Goal: Task Accomplishment & Management: Manage account settings

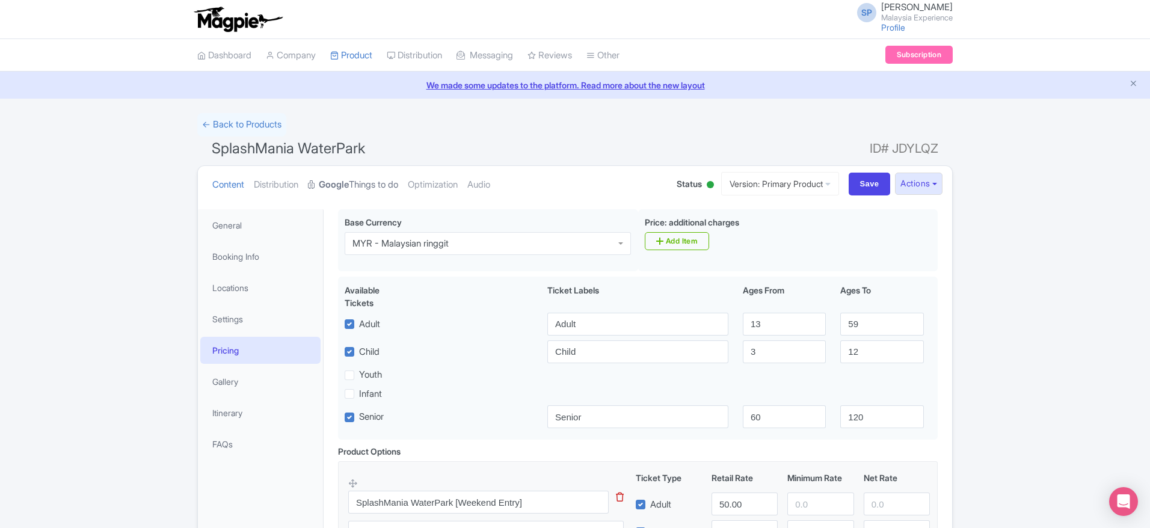
click at [336, 185] on strong "Google" at bounding box center [334, 185] width 30 height 14
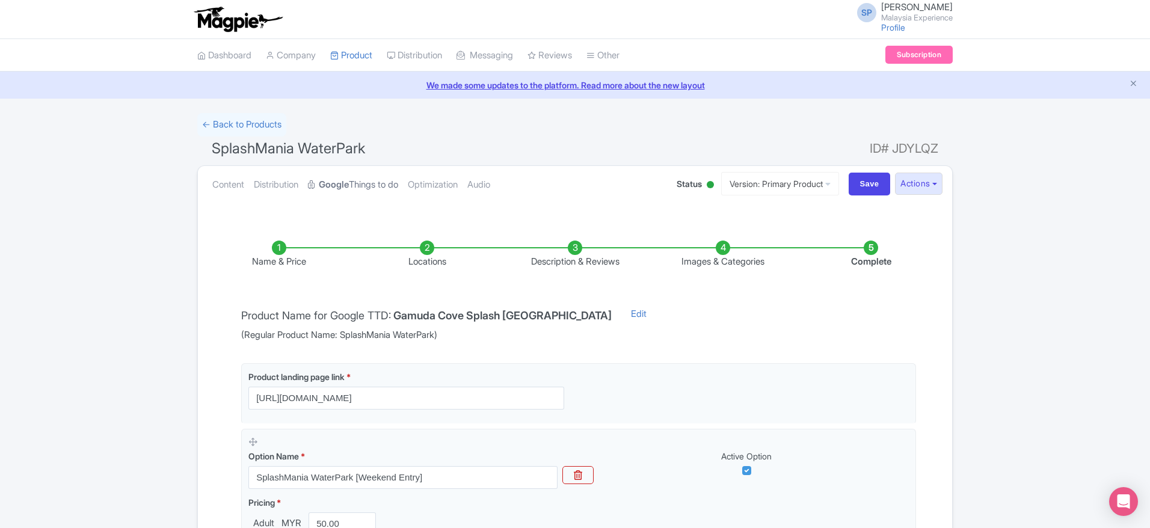
click at [349, 180] on strong "Google" at bounding box center [334, 185] width 30 height 14
click at [254, 114] on link "← Back to Products" at bounding box center [241, 124] width 89 height 23
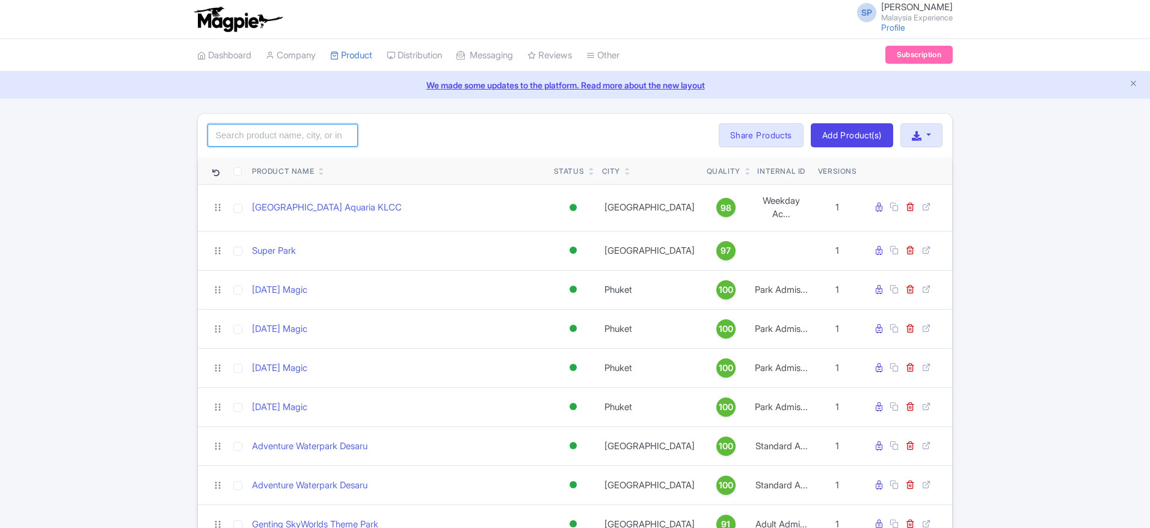
click at [292, 132] on input "search" at bounding box center [283, 135] width 150 height 23
type input "s"
type input "desaru"
click button "Search" at bounding box center [0, 0] width 0 height 0
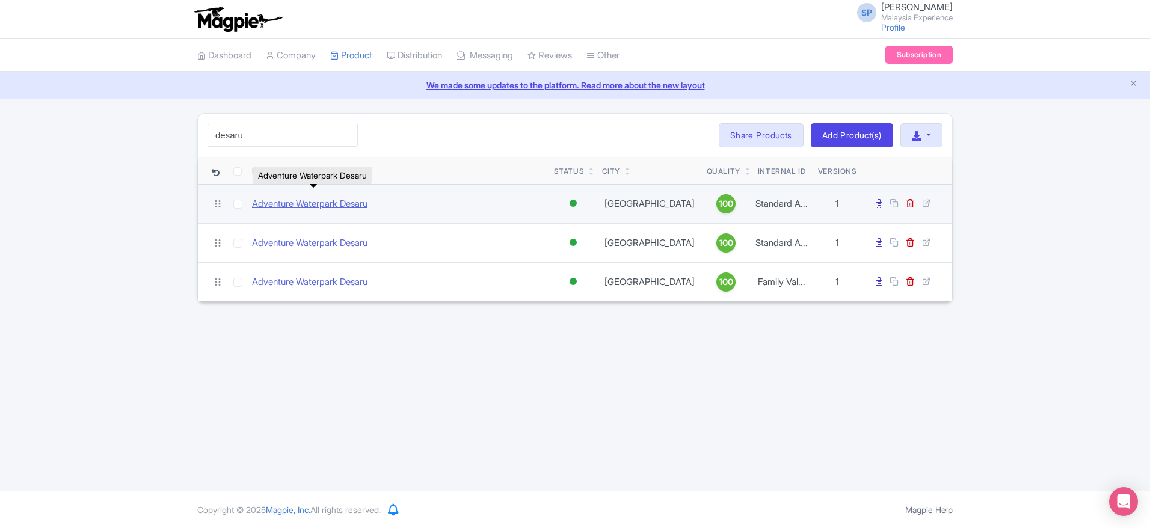
click at [306, 205] on link "Adventure Waterpark Desaru" at bounding box center [309, 204] width 115 height 14
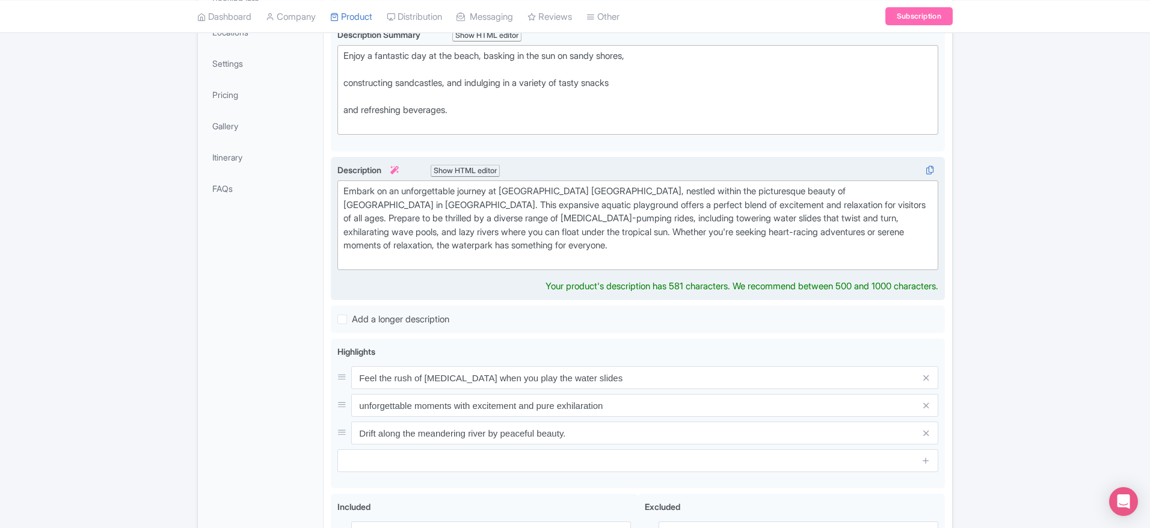
scroll to position [269, 0]
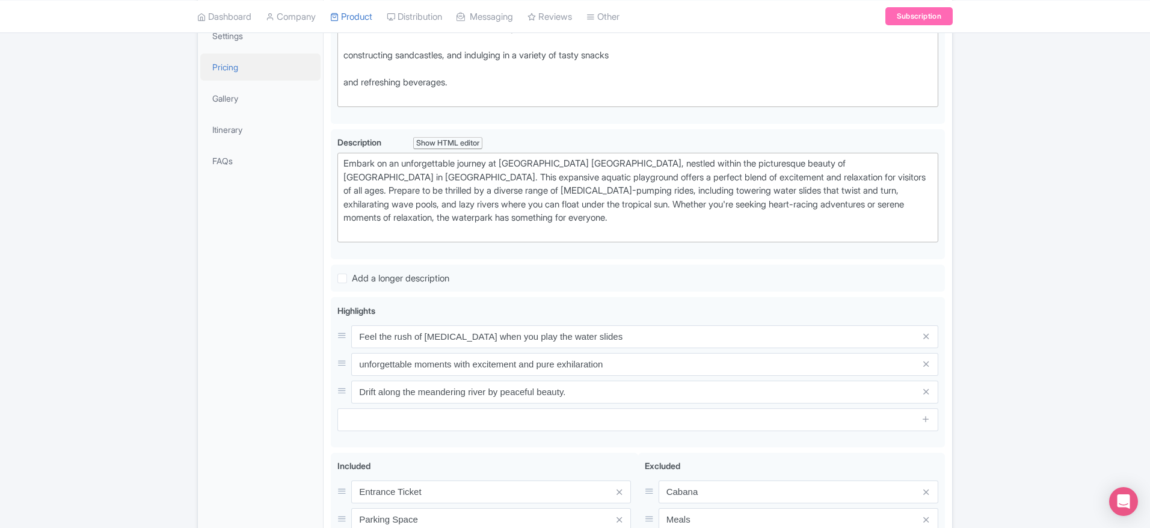
click at [269, 75] on link "Pricing" at bounding box center [260, 67] width 120 height 27
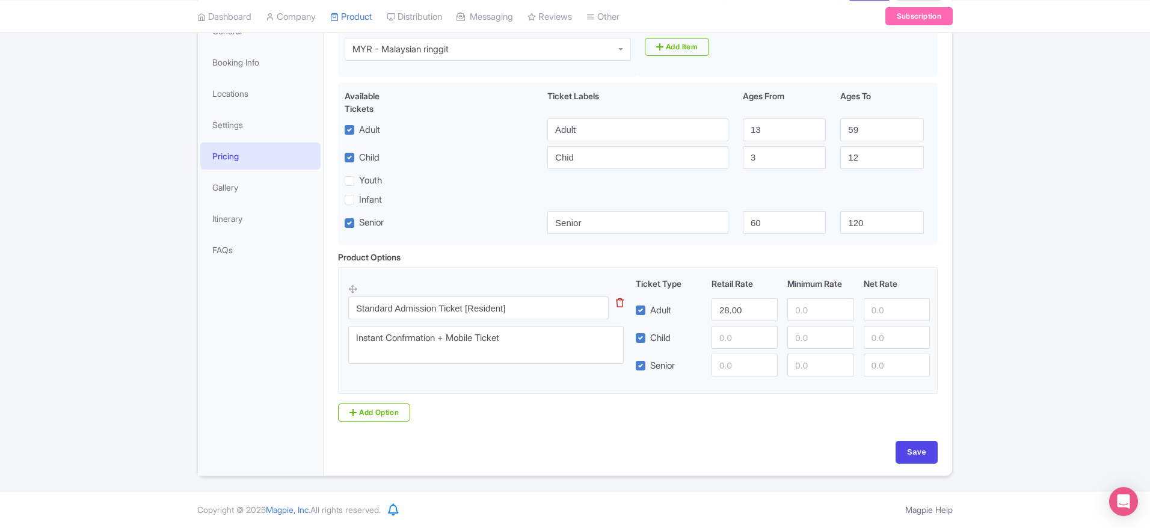
scroll to position [194, 0]
click at [731, 307] on input "28.00" at bounding box center [745, 309] width 66 height 23
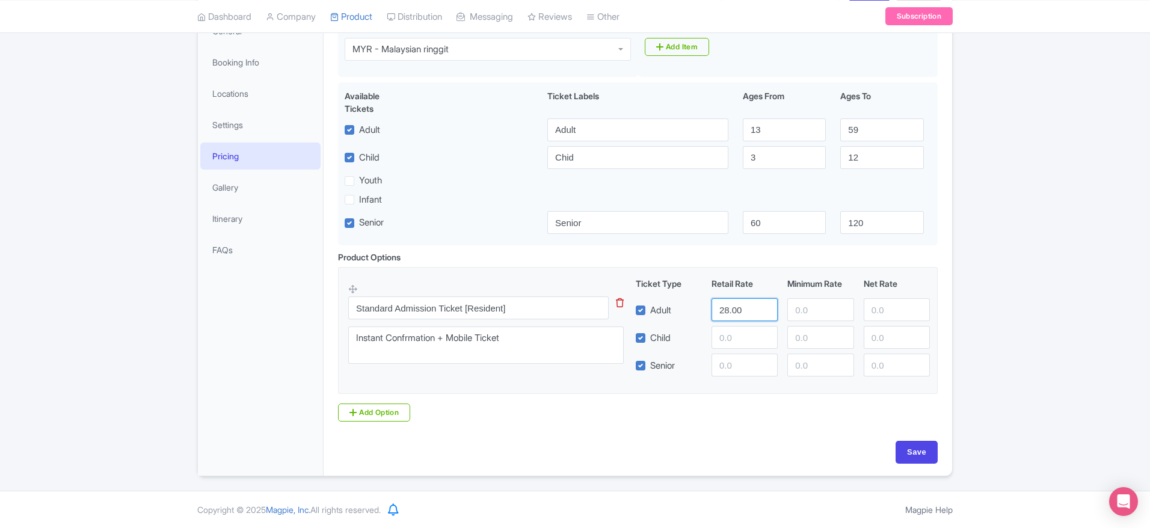
click at [731, 307] on input "28.00" at bounding box center [745, 309] width 66 height 23
drag, startPoint x: 752, startPoint y: 306, endPoint x: 666, endPoint y: 309, distance: 86.1
click at [666, 309] on div "Adult 28.00" at bounding box center [783, 309] width 304 height 23
click at [721, 318] on input "28.00" at bounding box center [745, 309] width 66 height 23
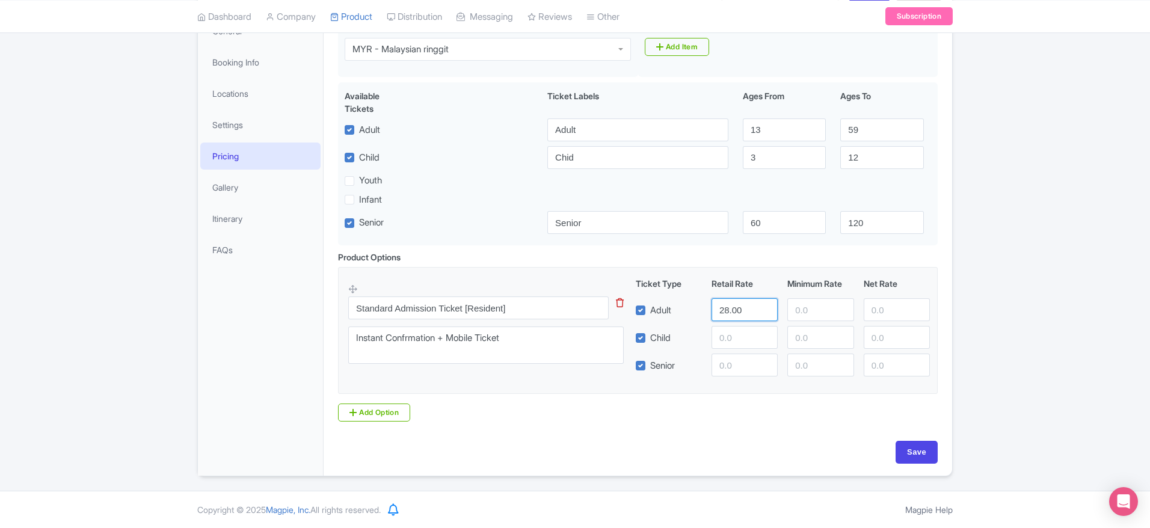
click at [721, 318] on input "28.00" at bounding box center [745, 309] width 66 height 23
click at [738, 310] on input "280" at bounding box center [745, 309] width 66 height 23
click at [738, 310] on input "28" at bounding box center [745, 309] width 66 height 23
type input "2"
click at [738, 310] on input "2" at bounding box center [745, 309] width 66 height 23
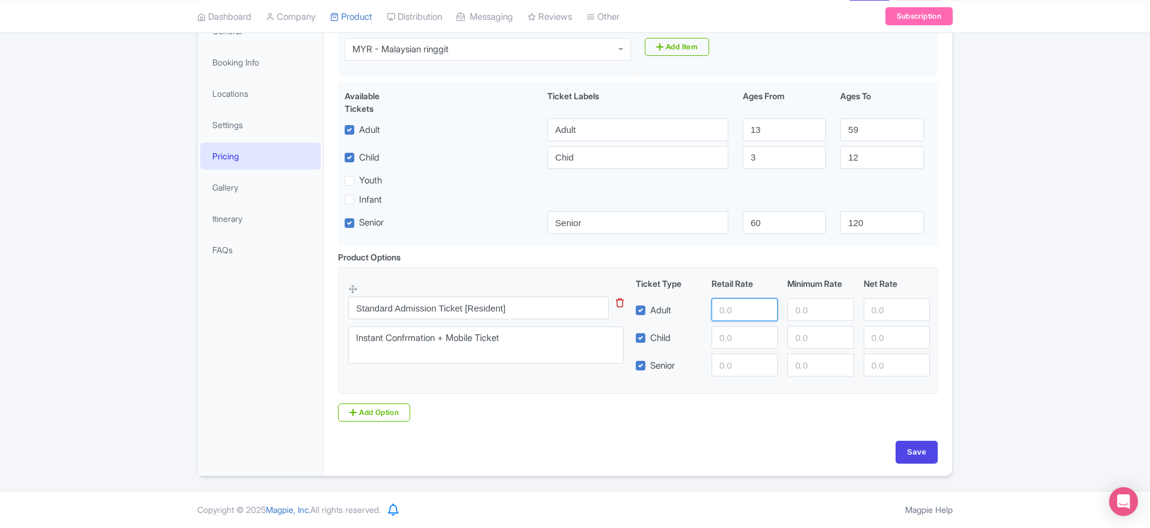
click at [738, 310] on input "number" at bounding box center [745, 309] width 66 height 23
click at [730, 310] on input "55" at bounding box center [745, 309] width 66 height 23
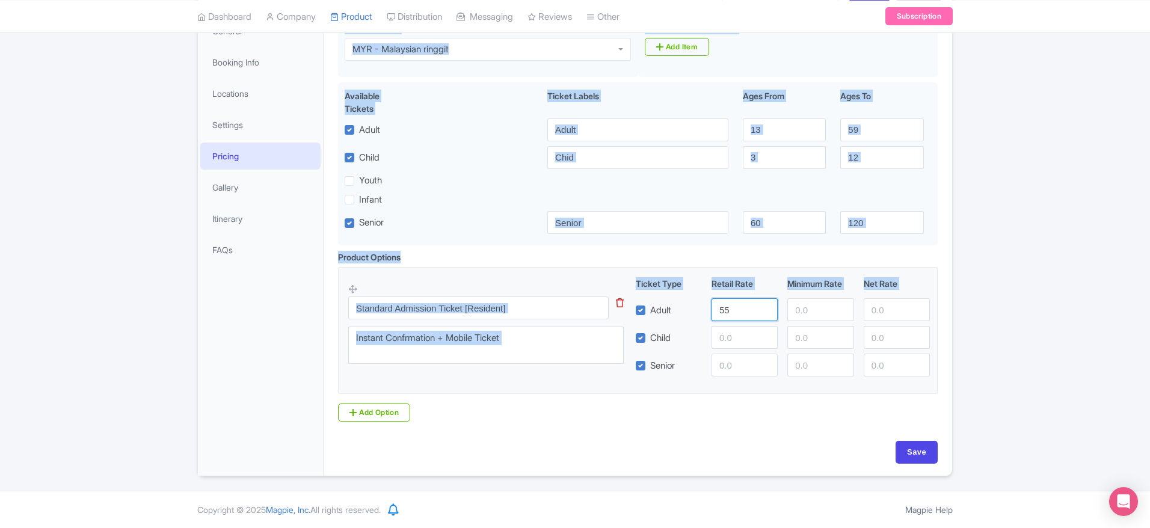
drag, startPoint x: 713, startPoint y: 313, endPoint x: 739, endPoint y: 312, distance: 25.9
click at [739, 312] on input "55" at bounding box center [745, 309] width 66 height 23
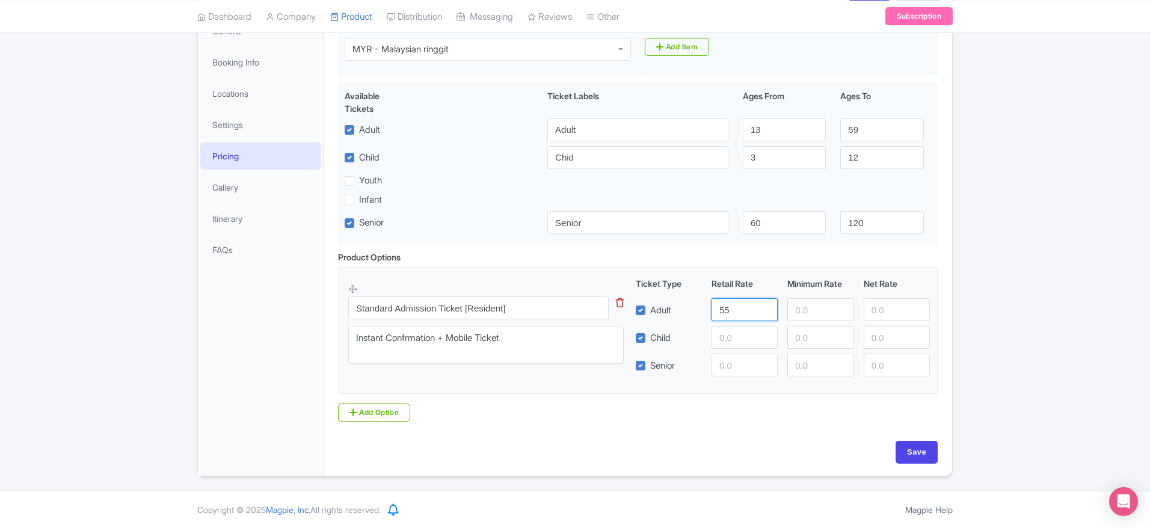
drag, startPoint x: 739, startPoint y: 312, endPoint x: 727, endPoint y: 314, distance: 12.2
click at [727, 314] on input "55" at bounding box center [745, 309] width 66 height 23
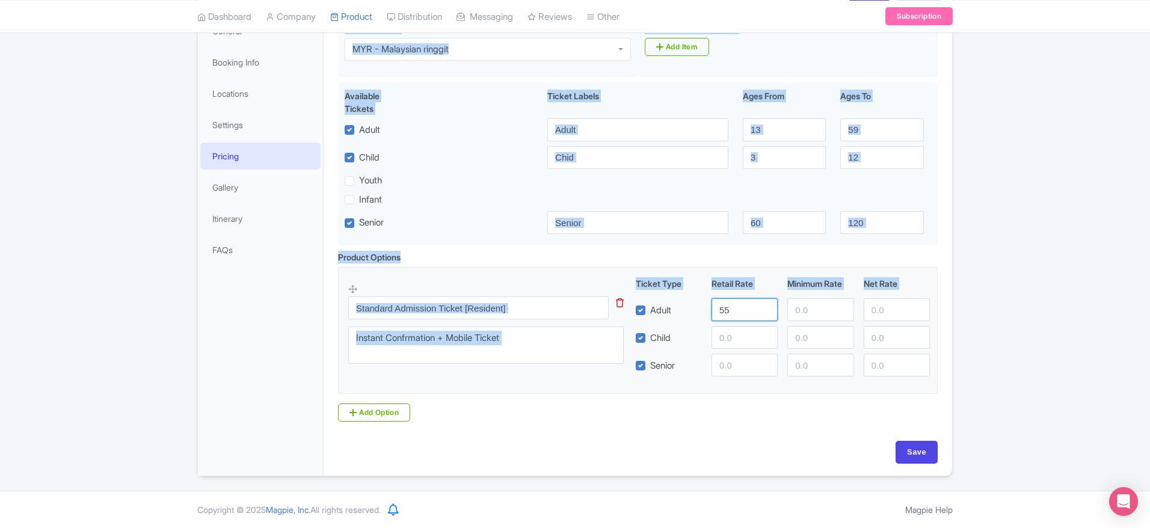
click at [727, 314] on input "55" at bounding box center [745, 309] width 66 height 23
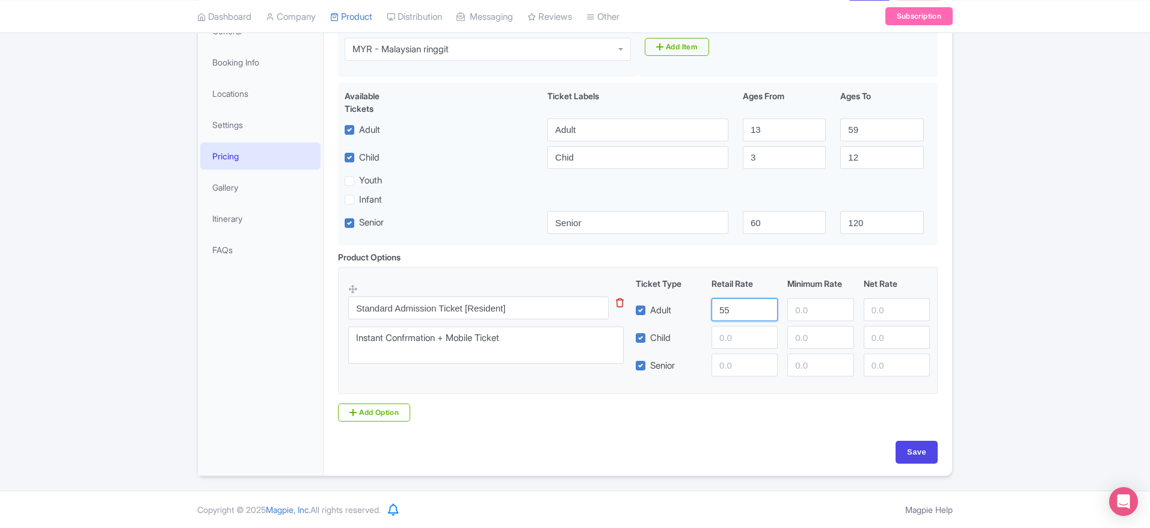
click at [727, 314] on input "55" at bounding box center [745, 309] width 66 height 23
type input "55"
click at [905, 459] on input "Save" at bounding box center [917, 452] width 42 height 23
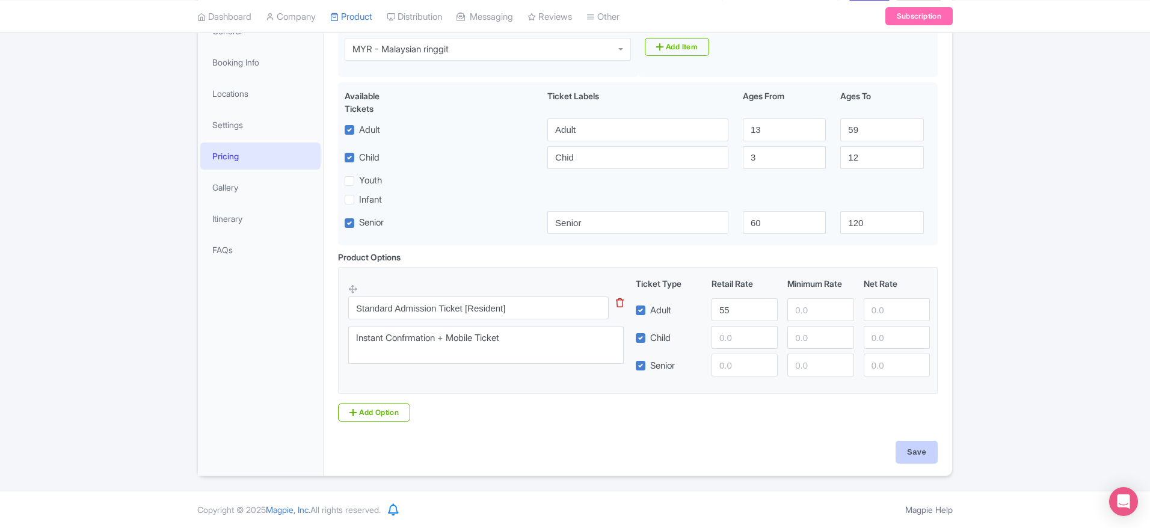
type input "Saving..."
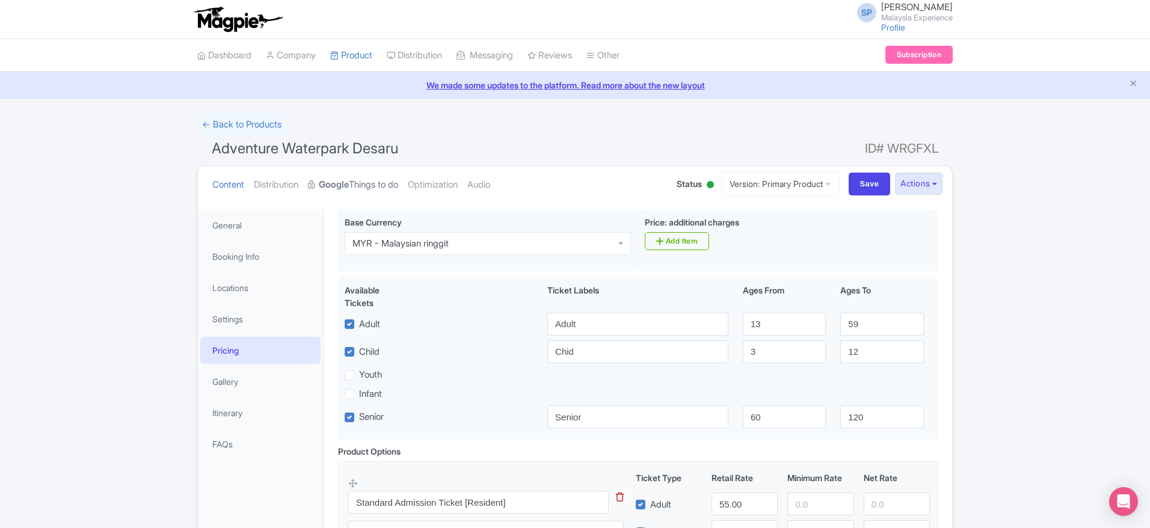
click at [340, 175] on link "Google Things to do" at bounding box center [353, 185] width 90 height 38
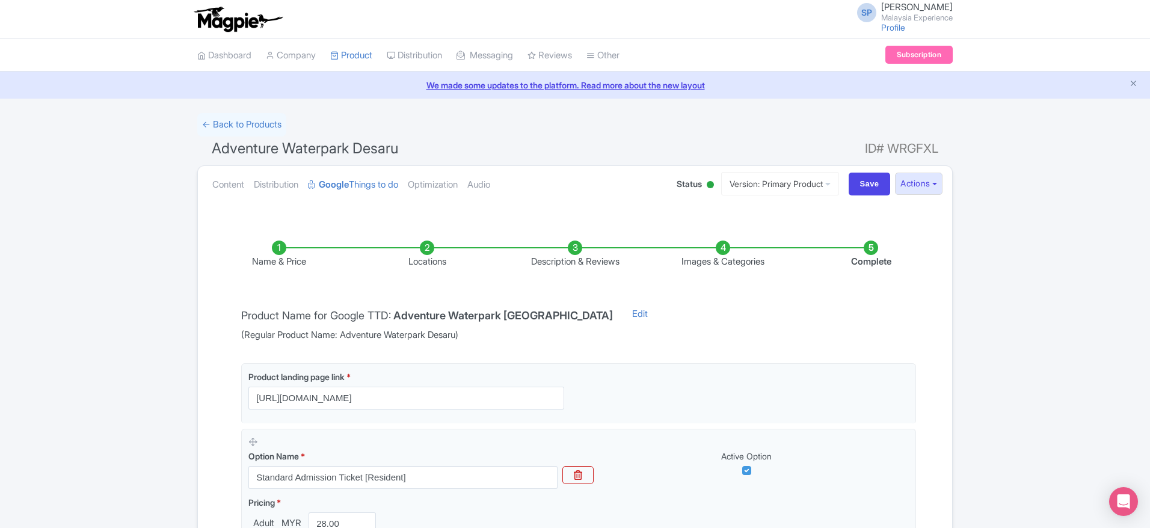
scroll to position [188, 0]
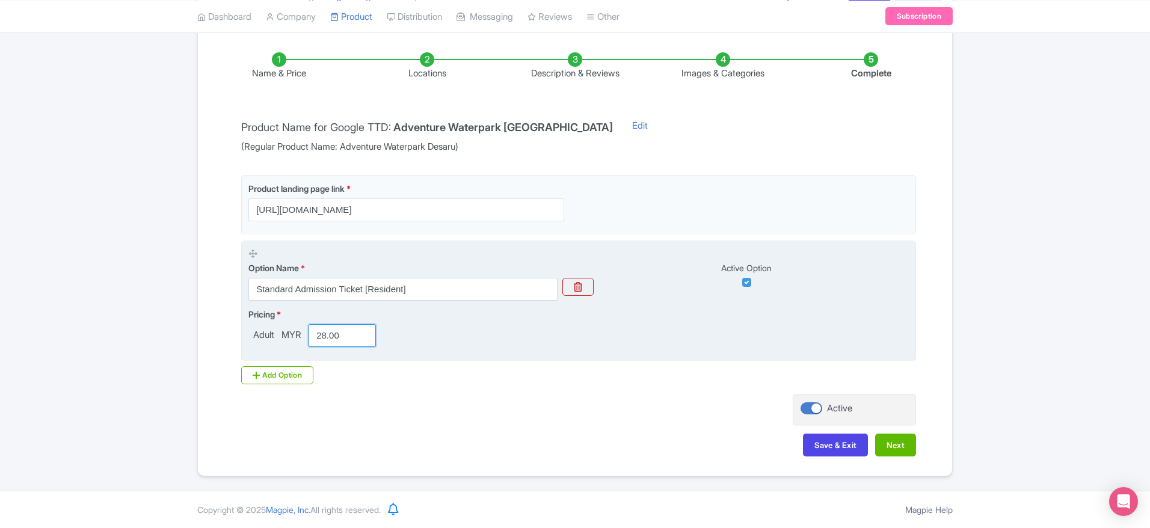
click at [343, 330] on input "28.00" at bounding box center [342, 335] width 67 height 23
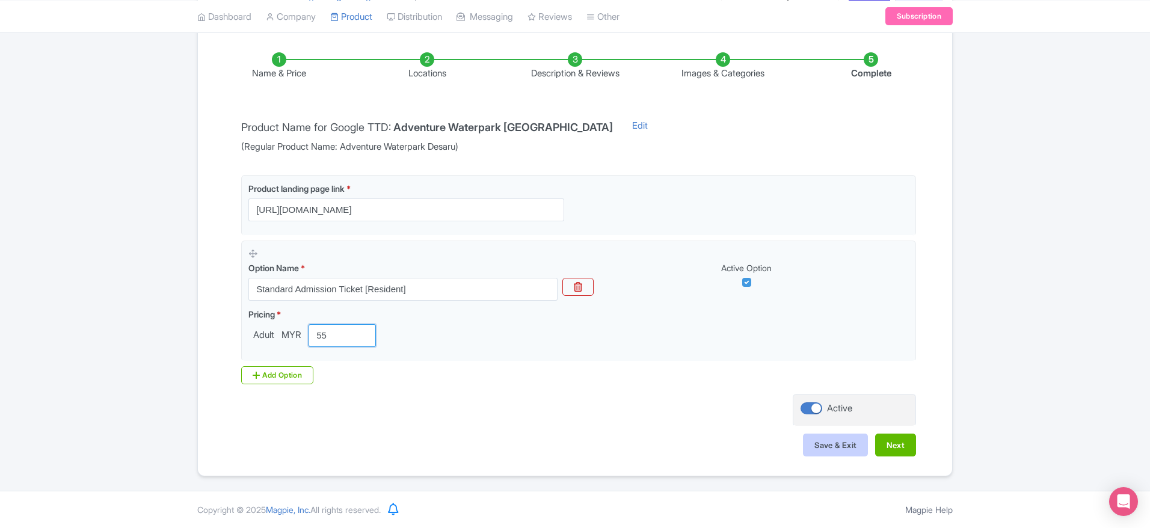
type input "55"
click at [825, 444] on button "Save & Exit" at bounding box center [835, 445] width 65 height 23
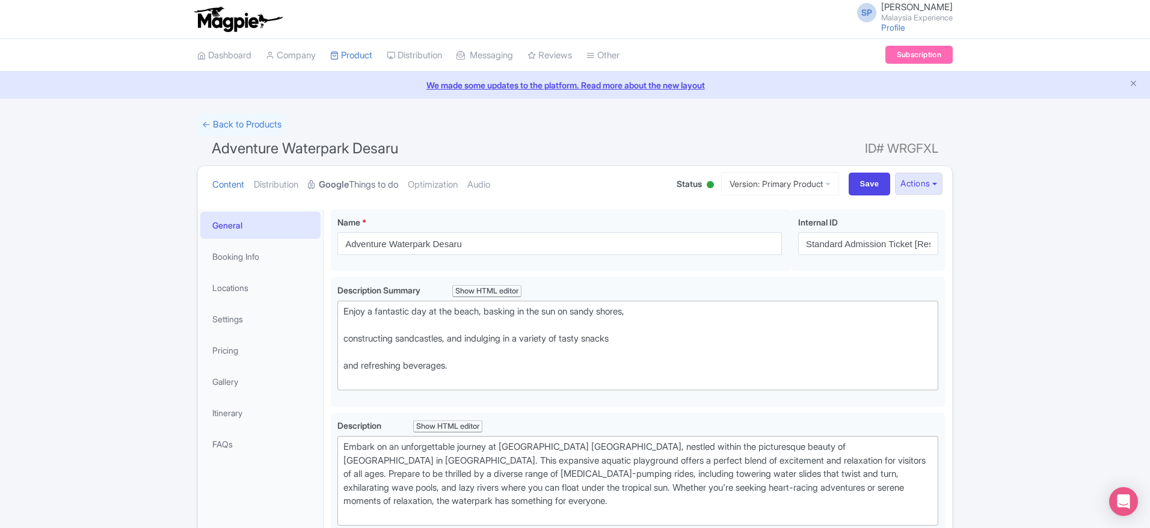
click at [362, 200] on link "Google Things to do" at bounding box center [353, 185] width 90 height 38
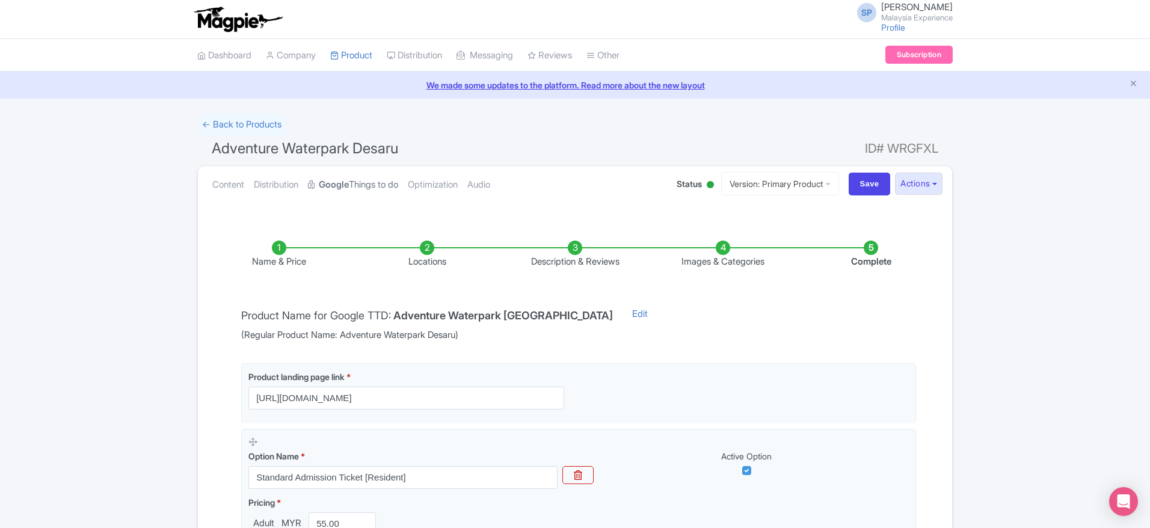
click at [378, 189] on link "Google Things to do" at bounding box center [353, 185] width 90 height 38
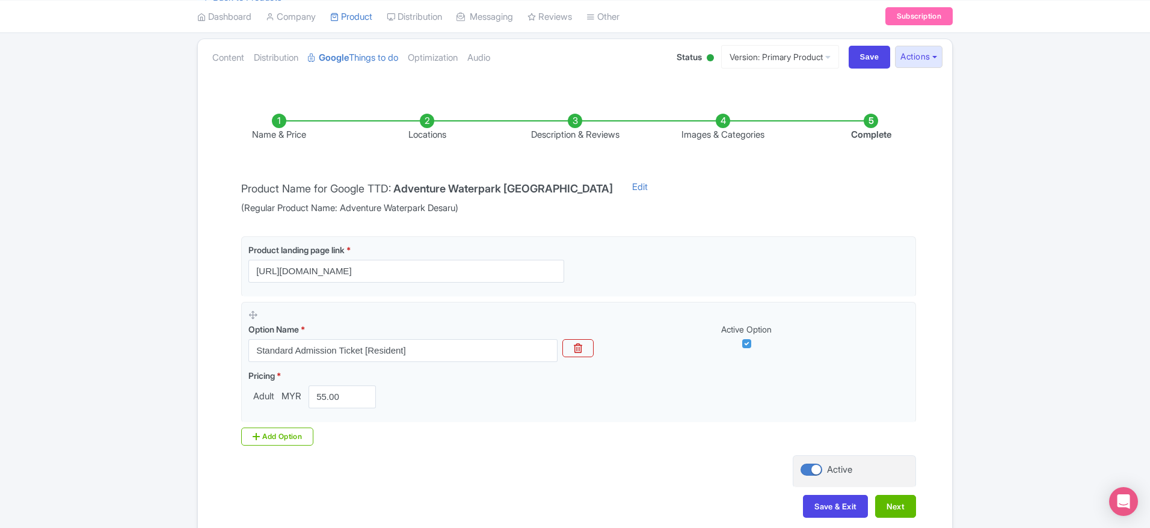
scroll to position [188, 0]
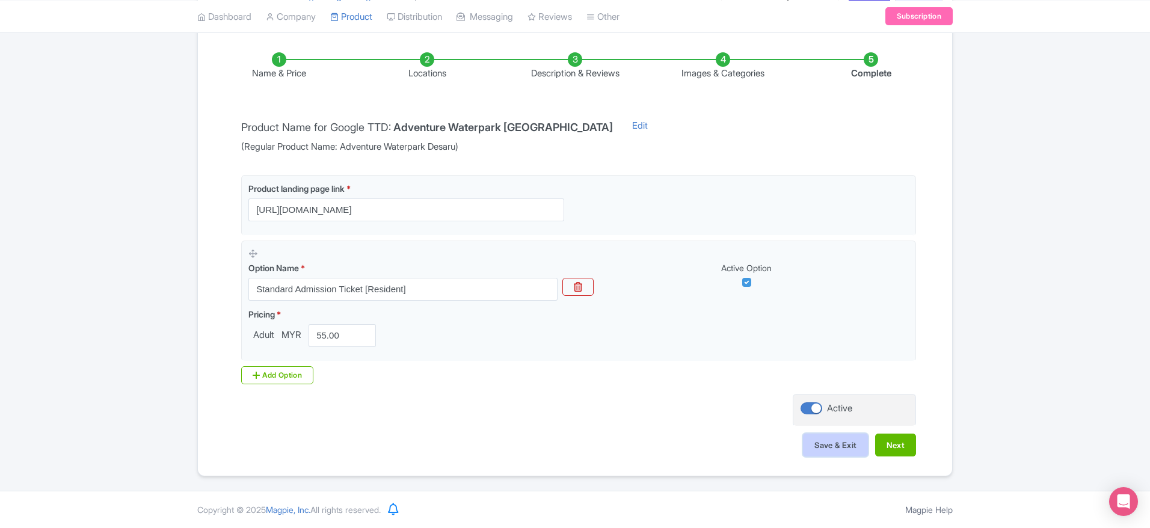
click at [826, 445] on button "Save & Exit" at bounding box center [835, 445] width 65 height 23
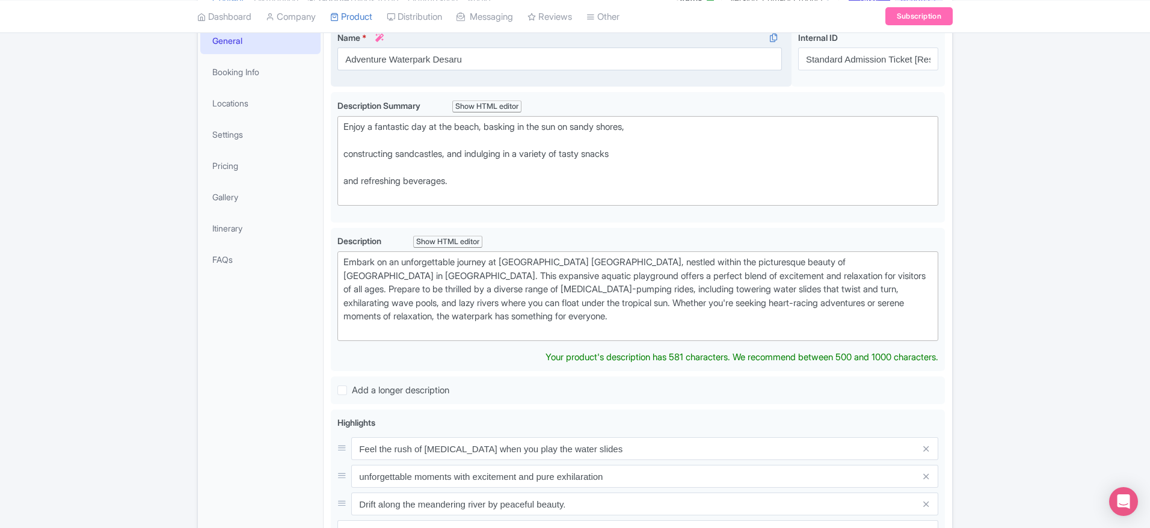
scroll to position [199, 0]
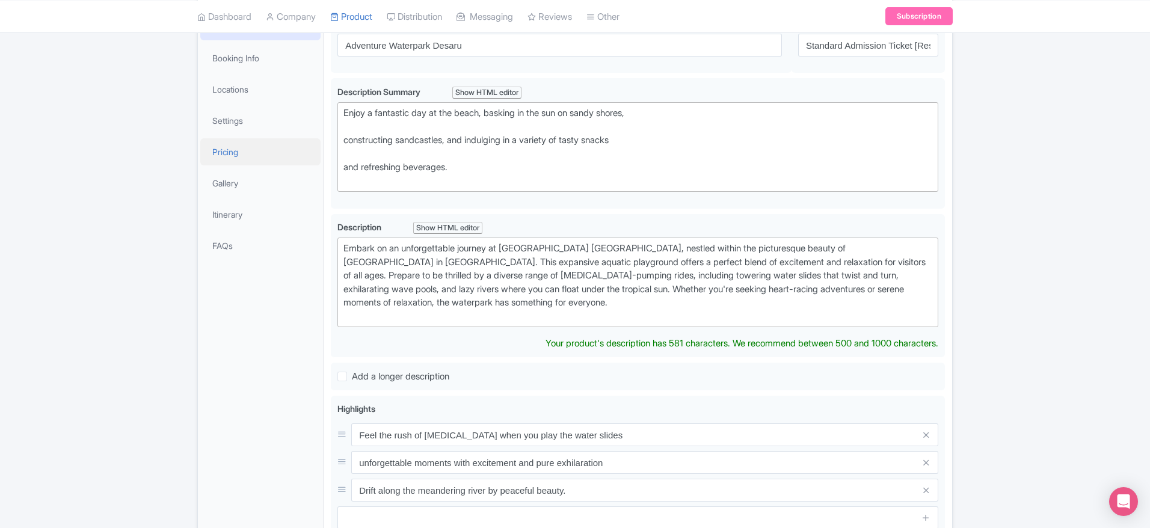
click at [236, 146] on link "Pricing" at bounding box center [260, 151] width 120 height 27
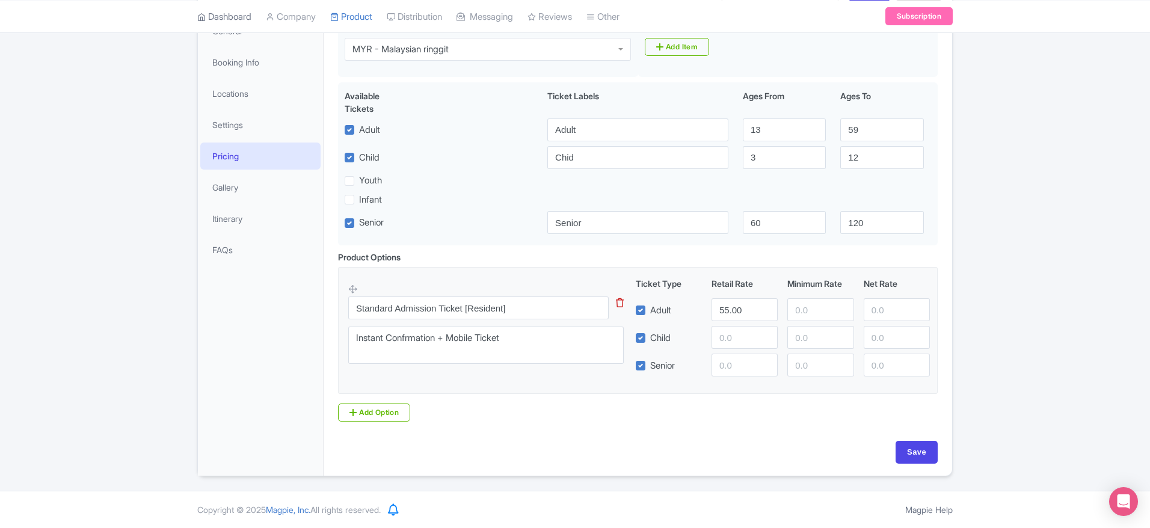
click at [251, 17] on link "Dashboard" at bounding box center [224, 16] width 54 height 33
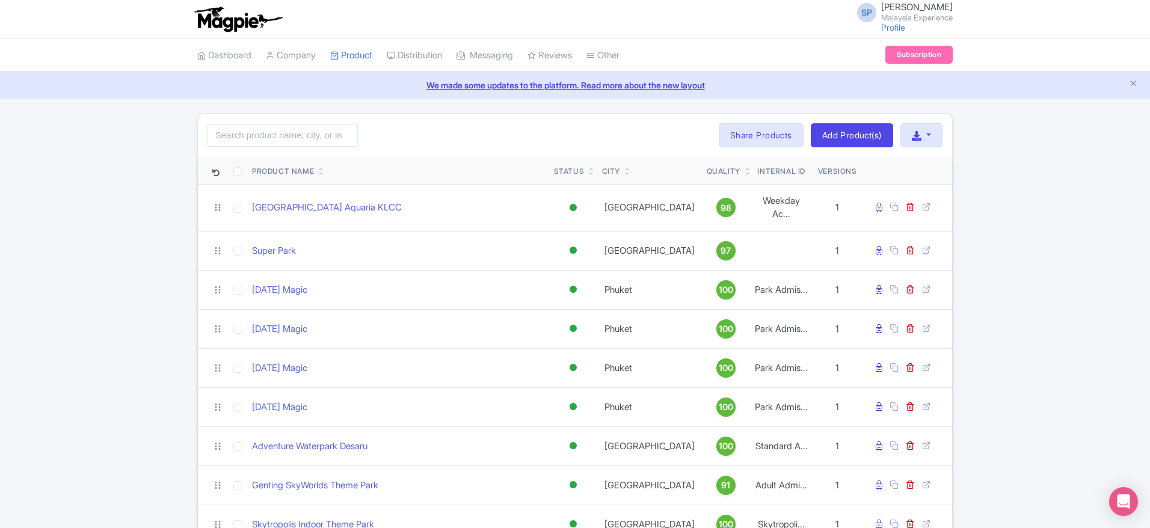
drag, startPoint x: 1150, startPoint y: 103, endPoint x: 1154, endPoint y: 134, distance: 31.1
click at [1150, 134] on html "SP [PERSON_NAME] [GEOGRAPHIC_DATA] Experience Profile Users Settings Sign out D…" at bounding box center [575, 264] width 1150 height 528
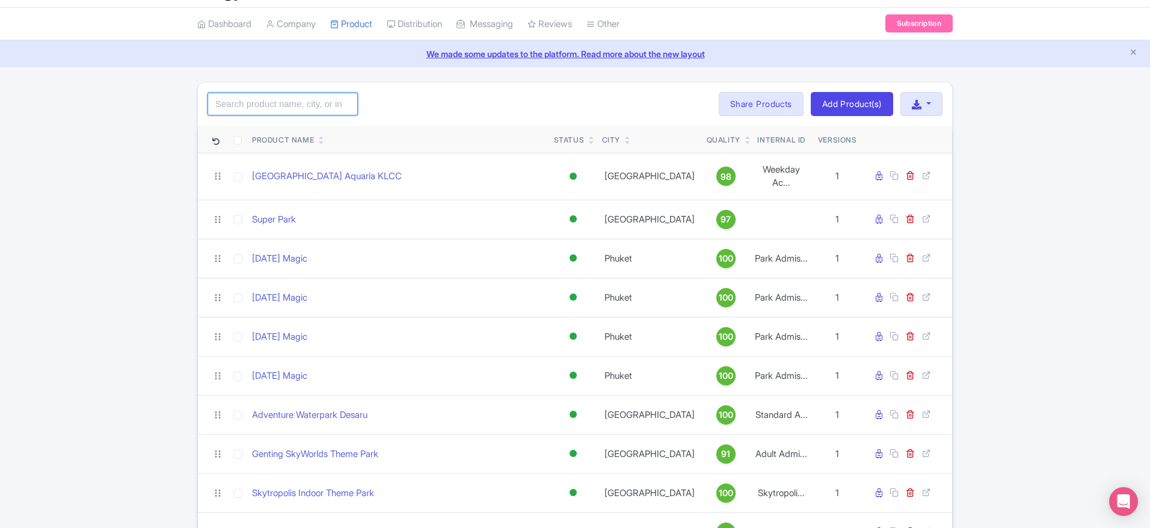
click at [295, 93] on input "search" at bounding box center [283, 104] width 150 height 23
type input "sunway lagoon"
click button "Search" at bounding box center [0, 0] width 0 height 0
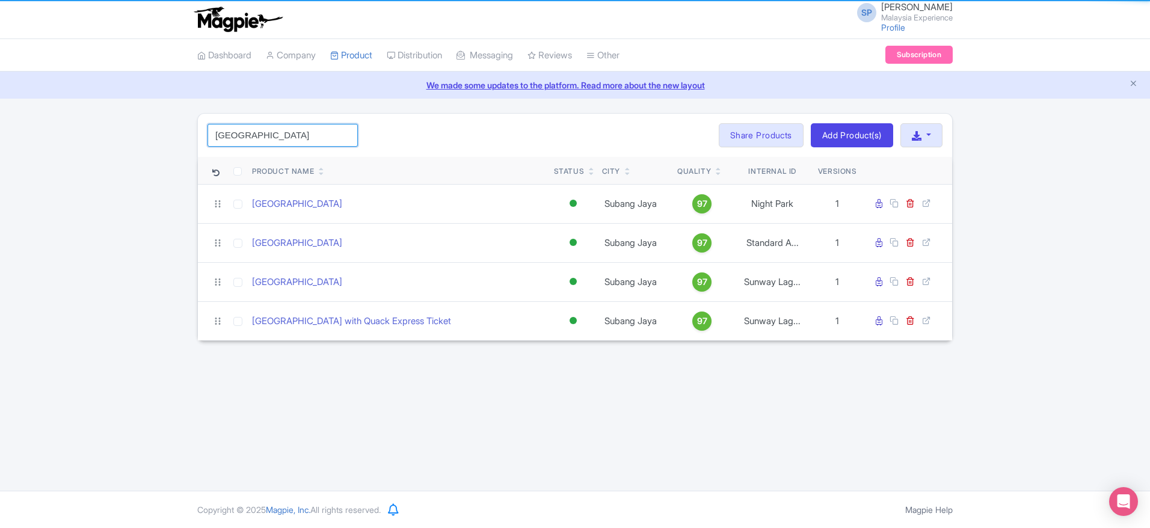
scroll to position [0, 0]
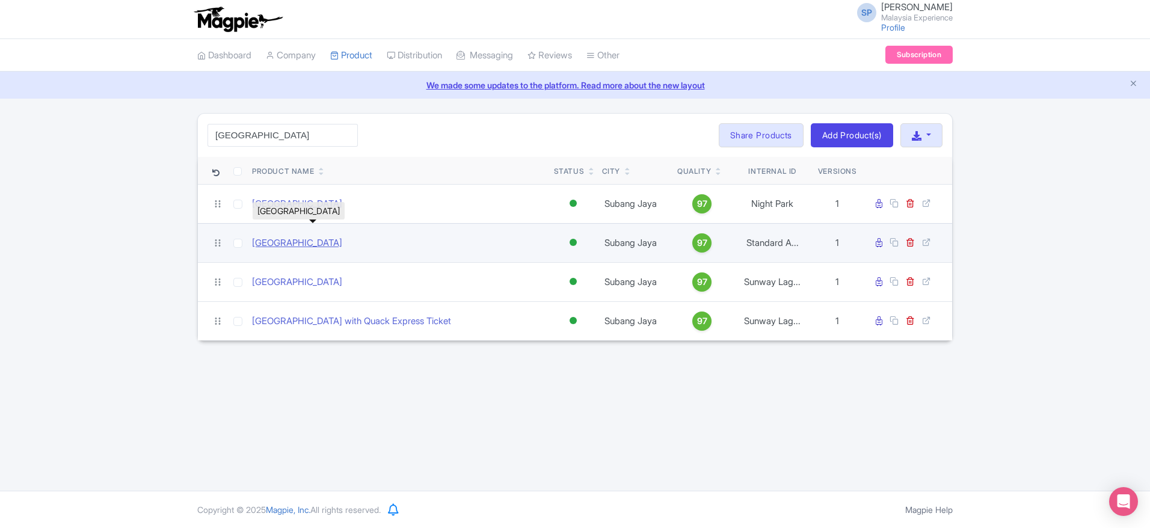
click at [342, 239] on link "[GEOGRAPHIC_DATA]" at bounding box center [297, 243] width 90 height 14
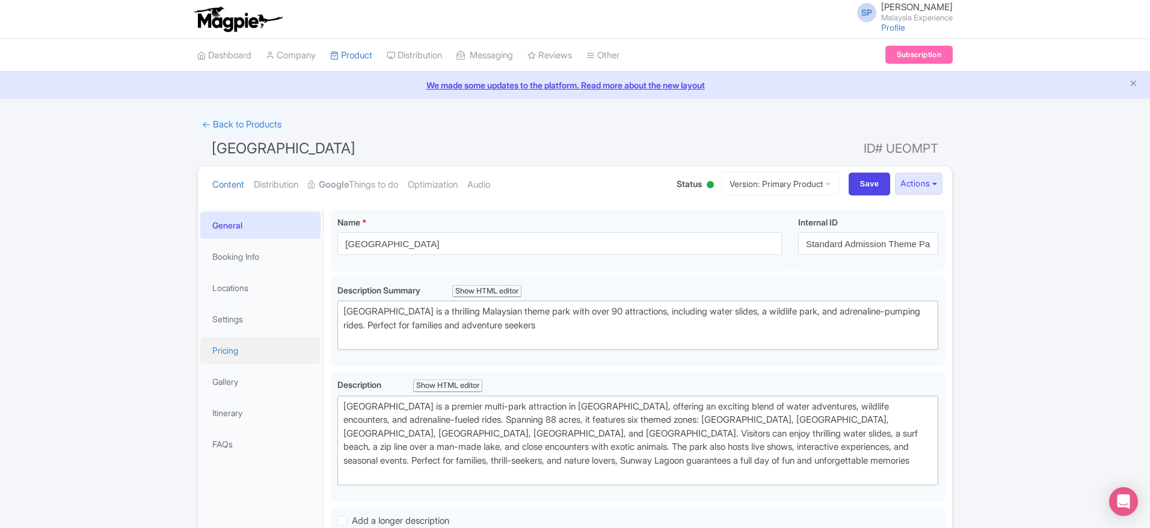
click at [220, 349] on link "Pricing" at bounding box center [260, 350] width 120 height 27
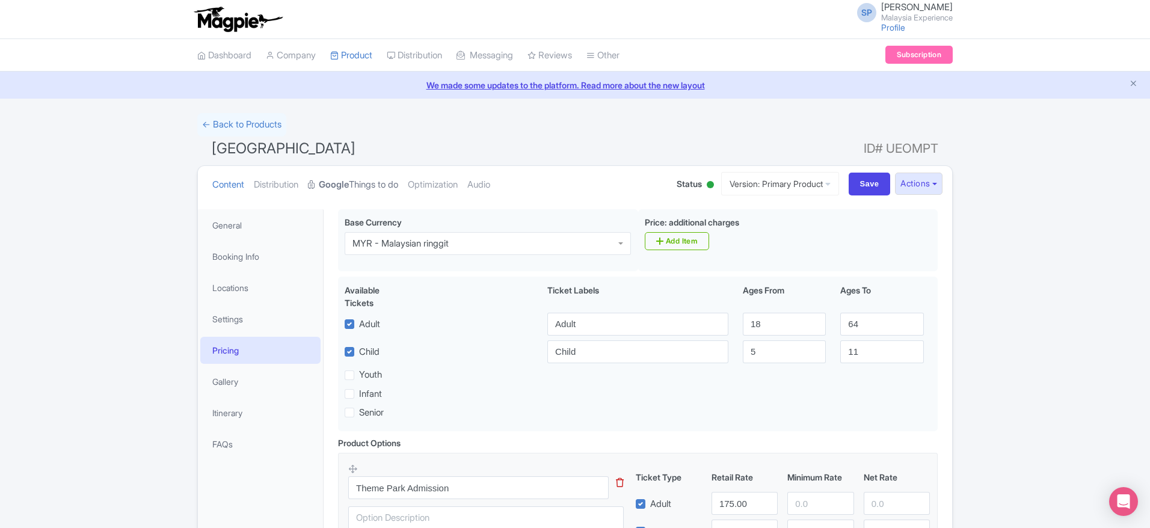
click at [365, 182] on link "Google Things to do" at bounding box center [353, 185] width 90 height 38
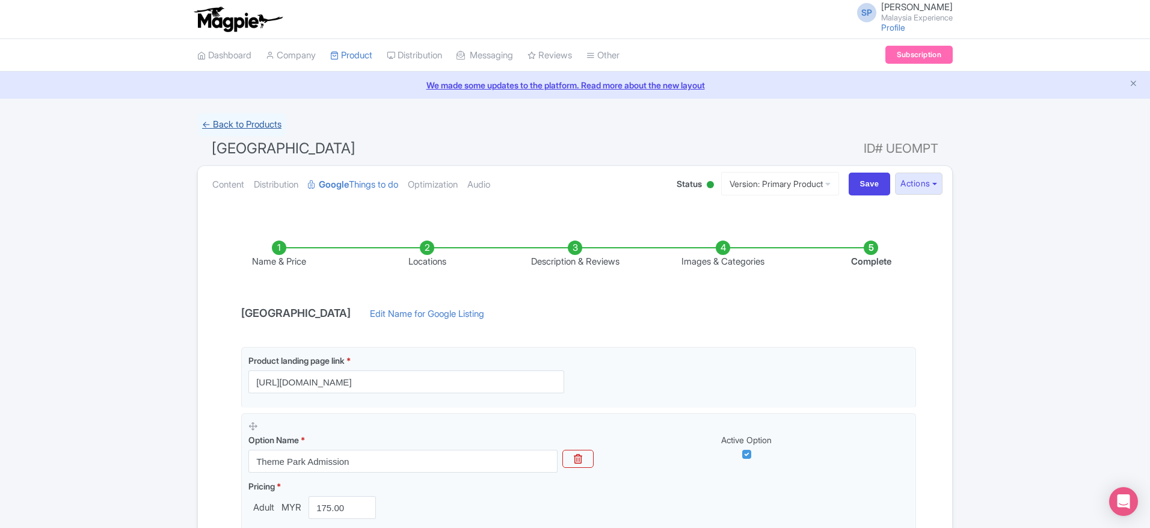
click at [240, 122] on link "← Back to Products" at bounding box center [241, 124] width 89 height 23
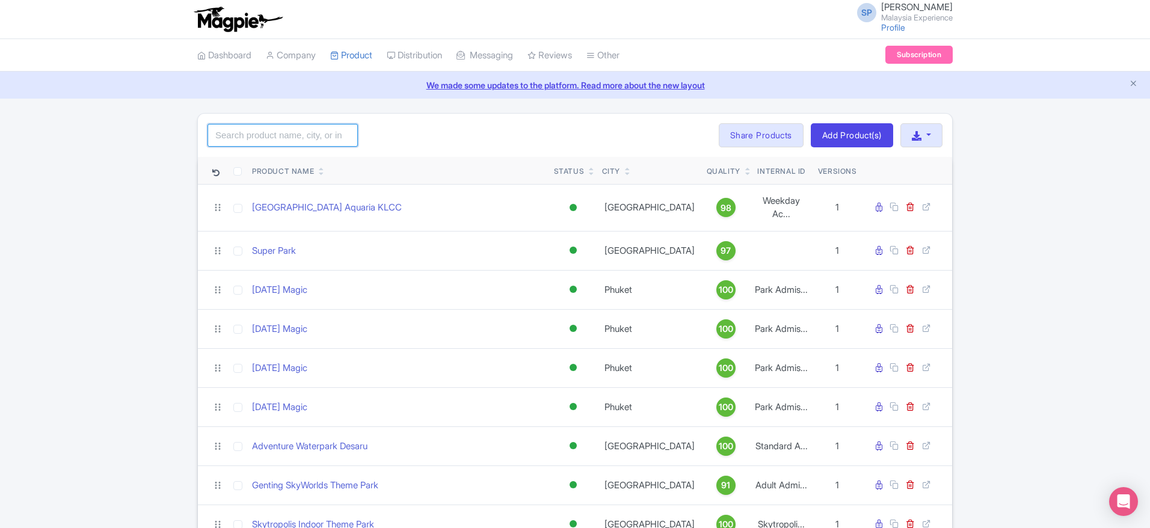
click at [238, 132] on input "search" at bounding box center [283, 135] width 150 height 23
type input "sunway lagoon"
click button "Search" at bounding box center [0, 0] width 0 height 0
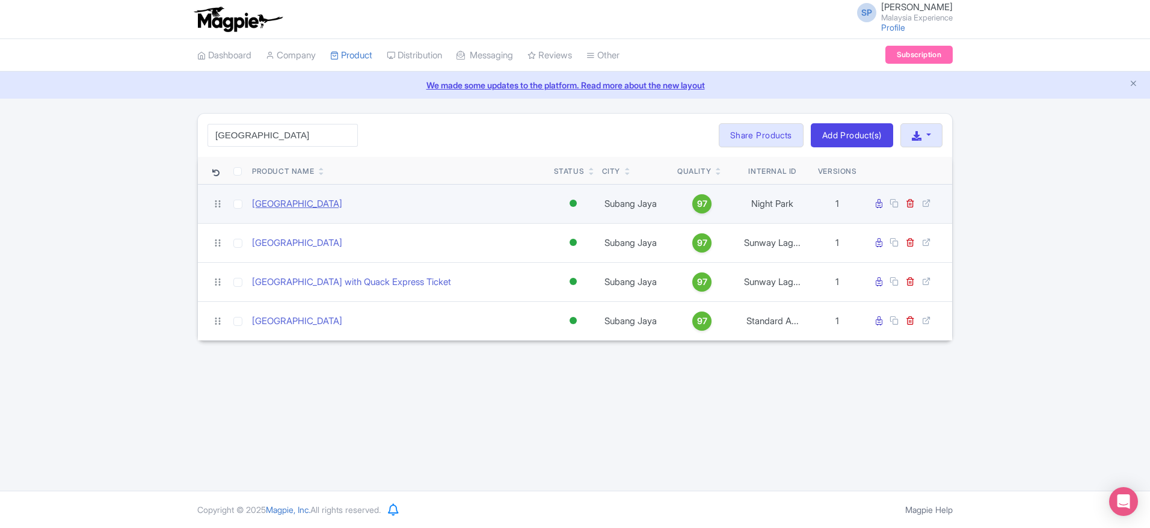
click at [320, 196] on td "[GEOGRAPHIC_DATA]" at bounding box center [398, 203] width 302 height 39
click at [329, 207] on link "[GEOGRAPHIC_DATA]" at bounding box center [297, 204] width 90 height 14
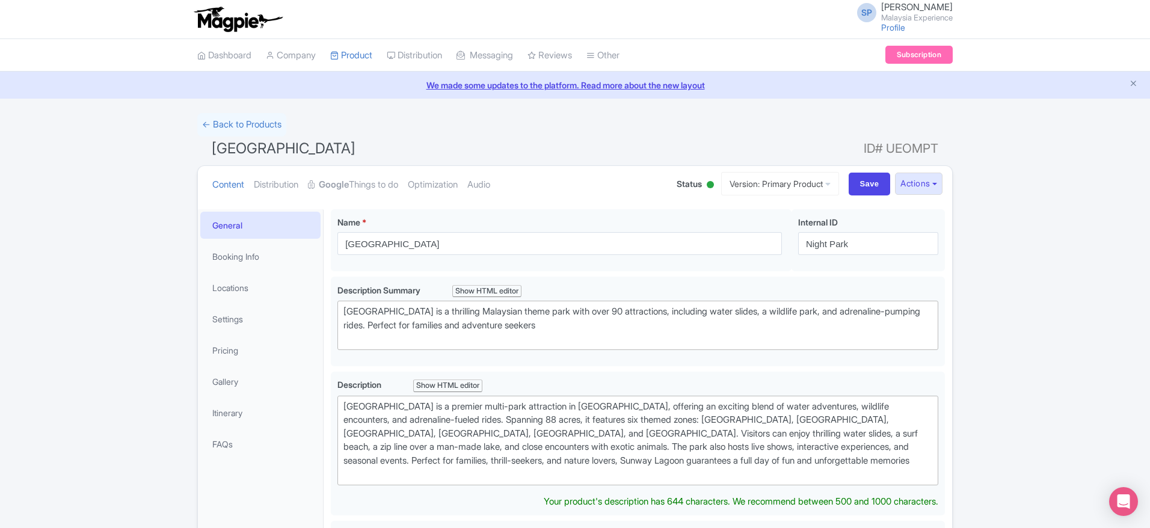
click at [1150, 226] on html "SP [PERSON_NAME] [GEOGRAPHIC_DATA] Experience Profile Users Settings Sign out D…" at bounding box center [575, 264] width 1150 height 528
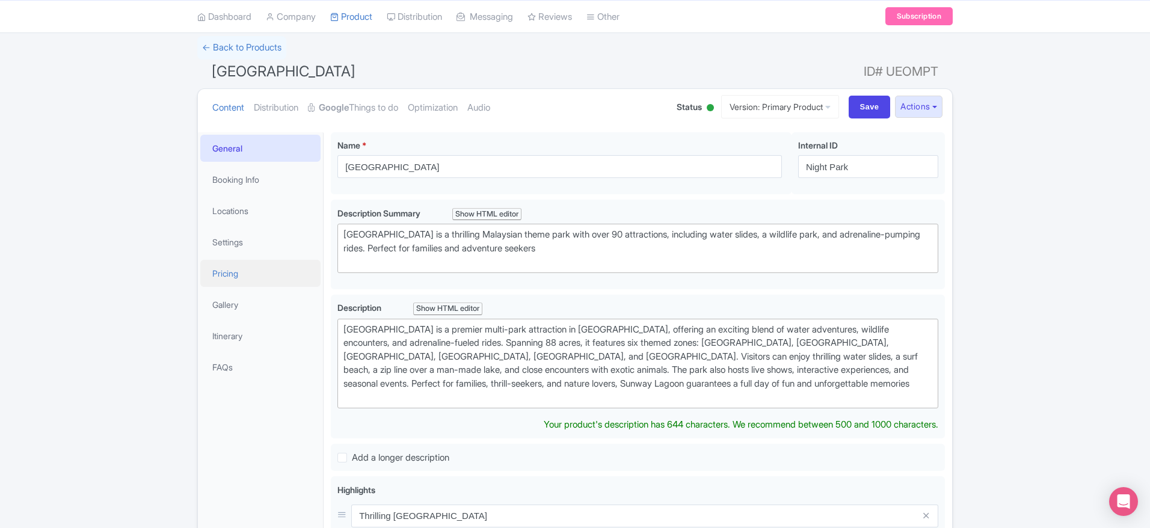
scroll to position [90, 0]
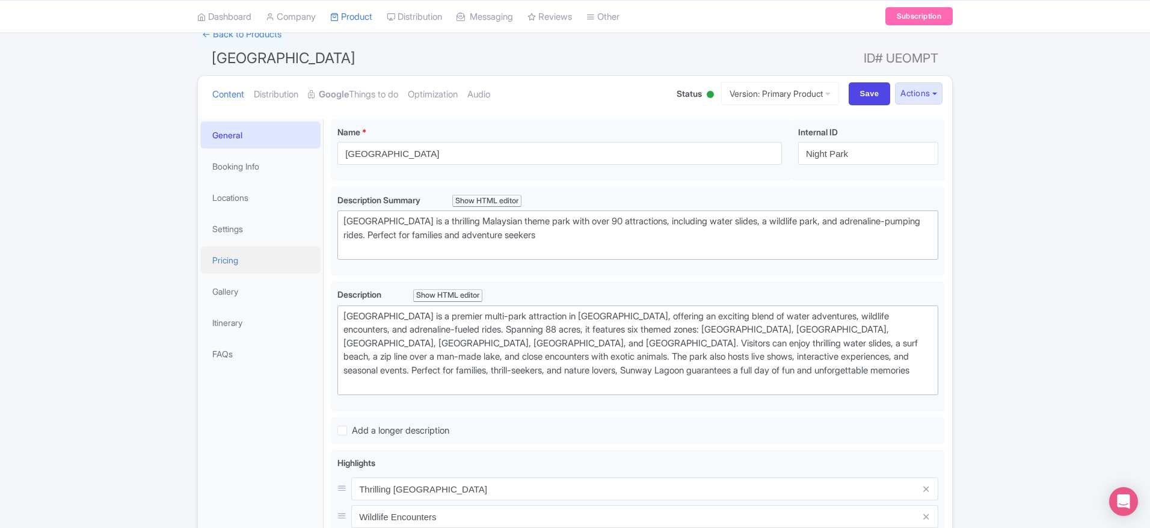
click at [236, 265] on link "Pricing" at bounding box center [260, 260] width 120 height 27
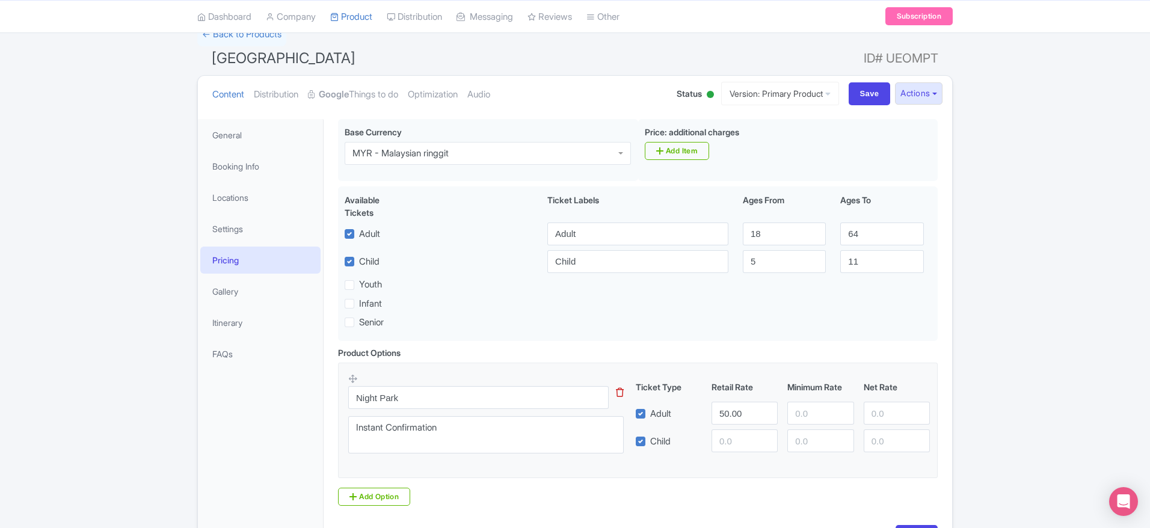
scroll to position [174, 0]
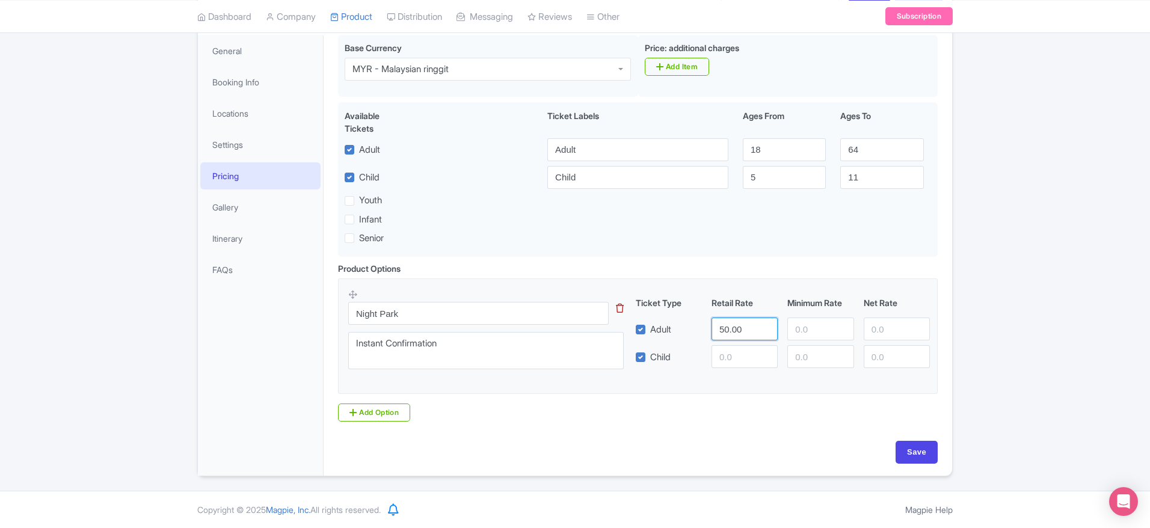
click at [739, 329] on input "50.00" at bounding box center [745, 329] width 66 height 23
click at [756, 331] on input "50.00" at bounding box center [745, 329] width 66 height 23
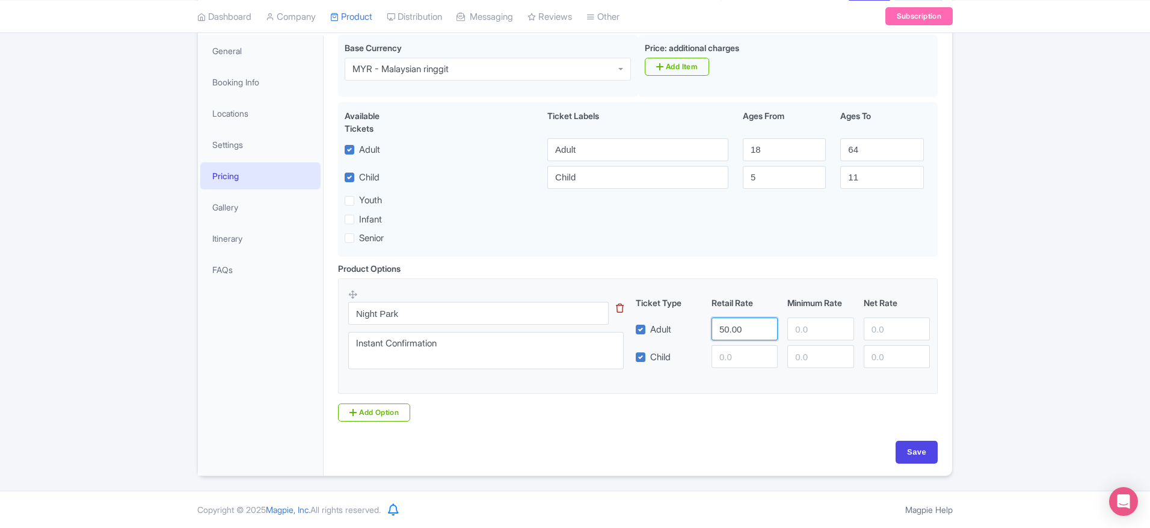
click at [756, 331] on input "50.00" at bounding box center [745, 329] width 66 height 23
click at [767, 331] on input "49" at bounding box center [745, 329] width 66 height 23
click at [767, 331] on input "48" at bounding box center [745, 329] width 66 height 23
type input "47"
click at [767, 331] on input "47" at bounding box center [745, 329] width 66 height 23
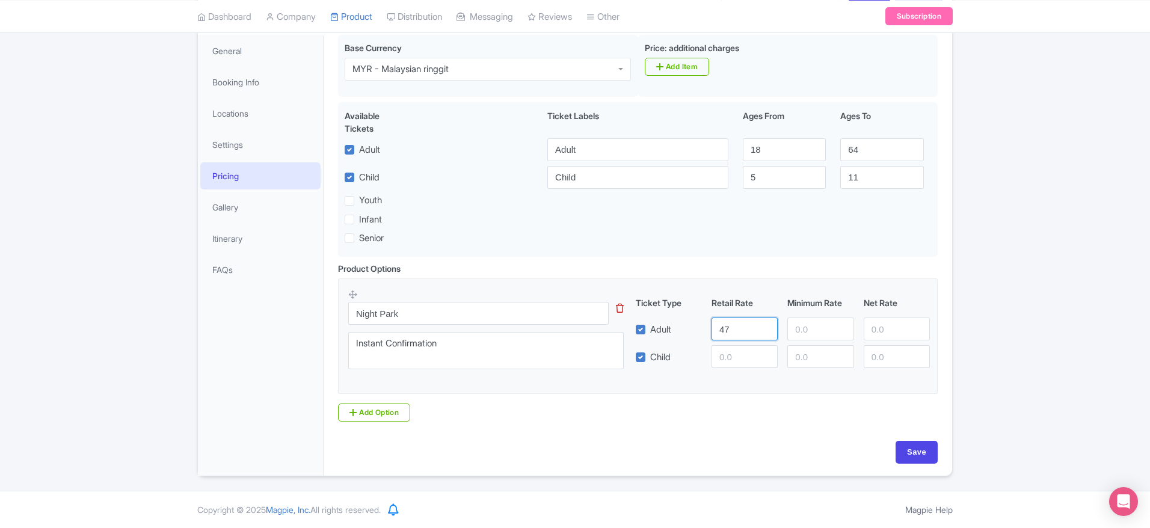
click at [731, 318] on input "47" at bounding box center [745, 329] width 66 height 23
click at [903, 445] on input "Save" at bounding box center [917, 452] width 42 height 23
type input "Saving..."
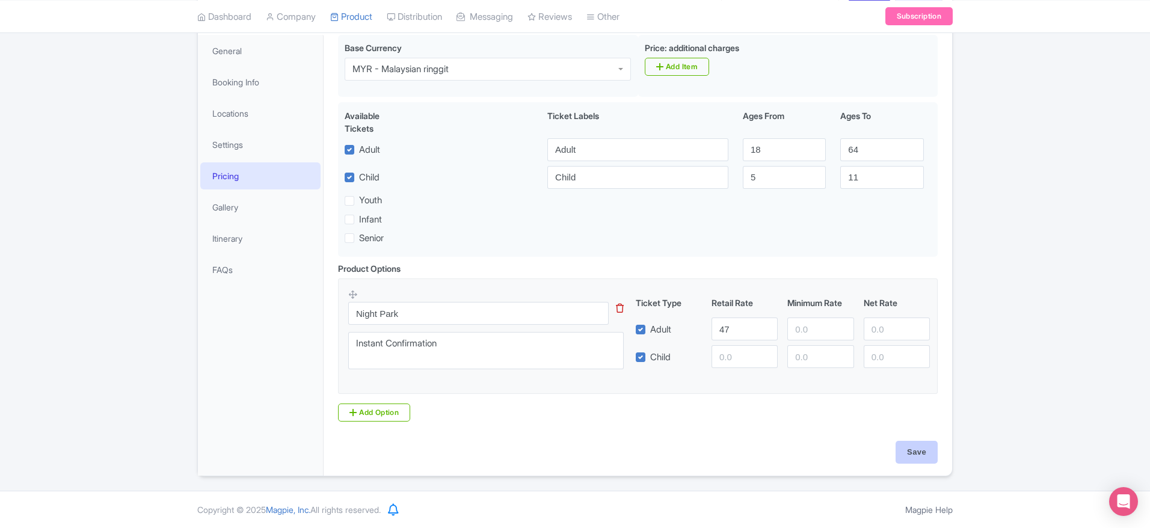
type input "Saving..."
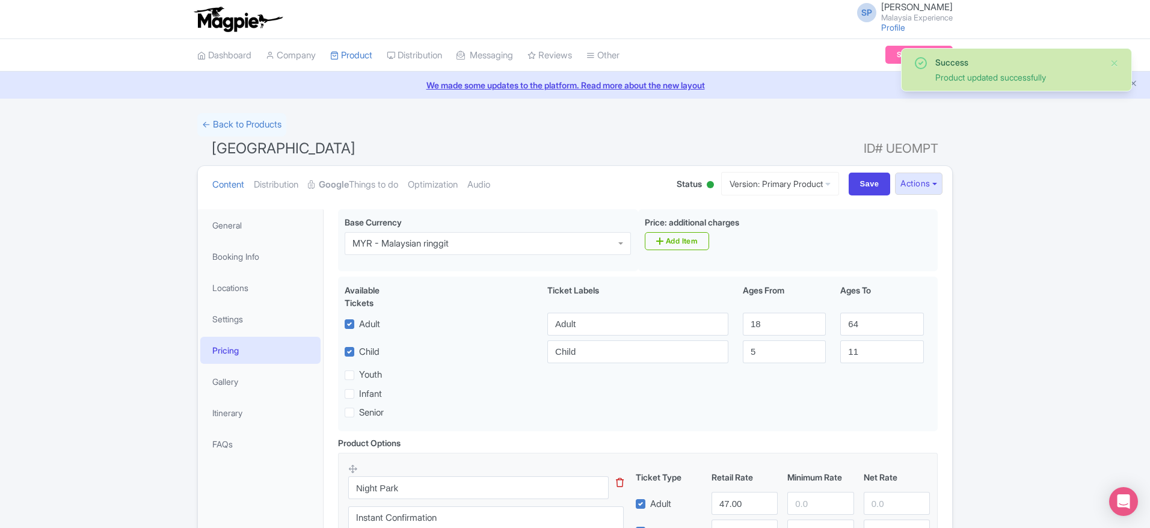
scroll to position [174, 0]
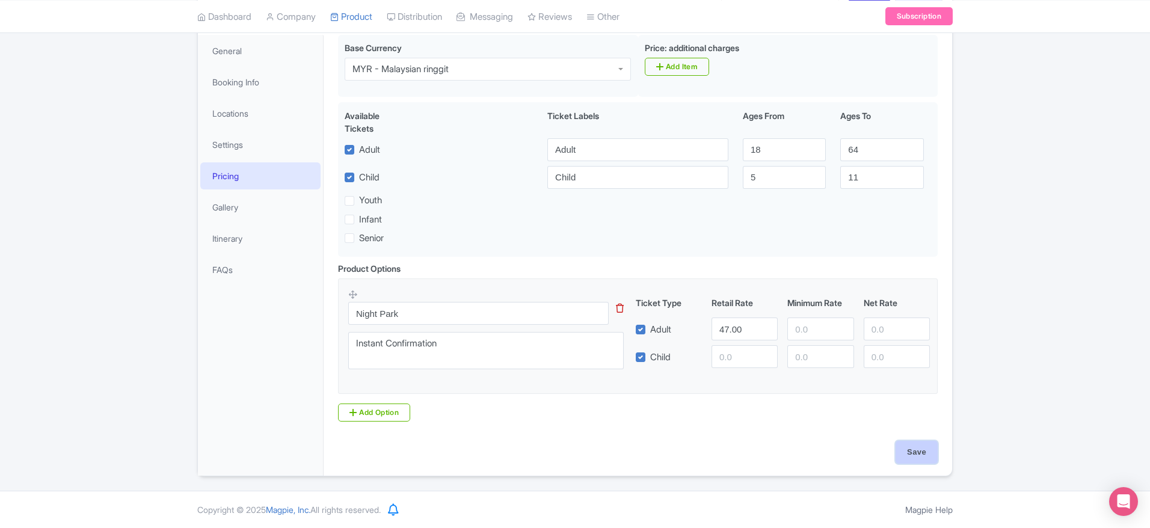
click at [924, 458] on input "Save" at bounding box center [917, 452] width 42 height 23
type input "Saving..."
click at [754, 328] on input "47.00" at bounding box center [745, 329] width 66 height 23
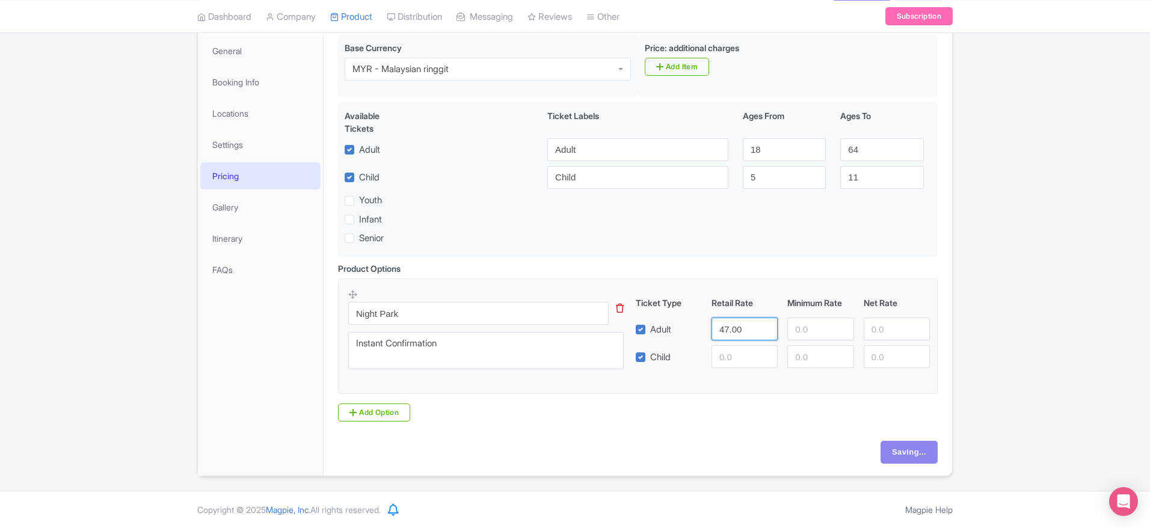
click at [754, 328] on input "47.00" at bounding box center [745, 329] width 66 height 23
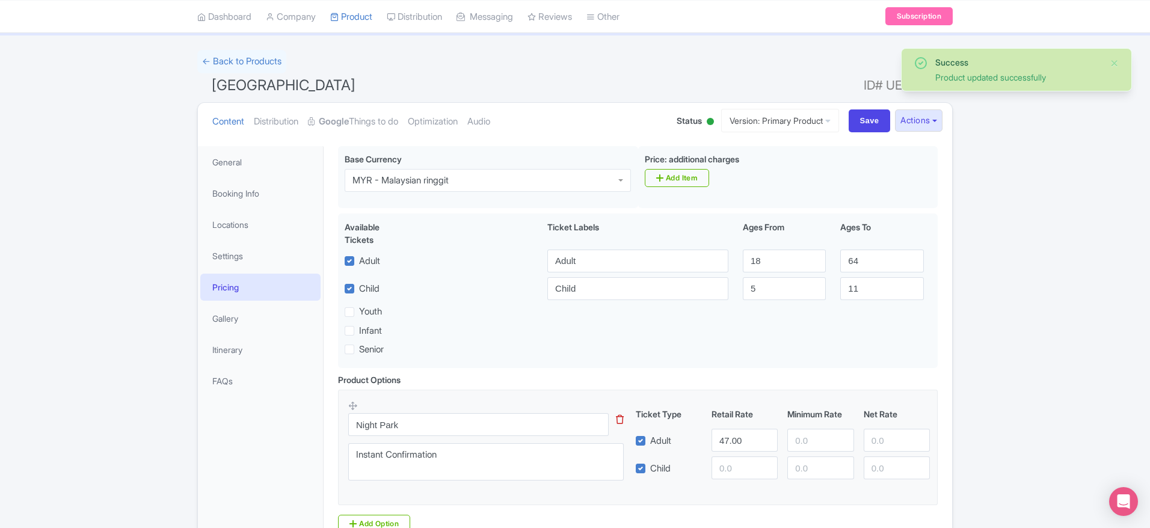
scroll to position [34, 0]
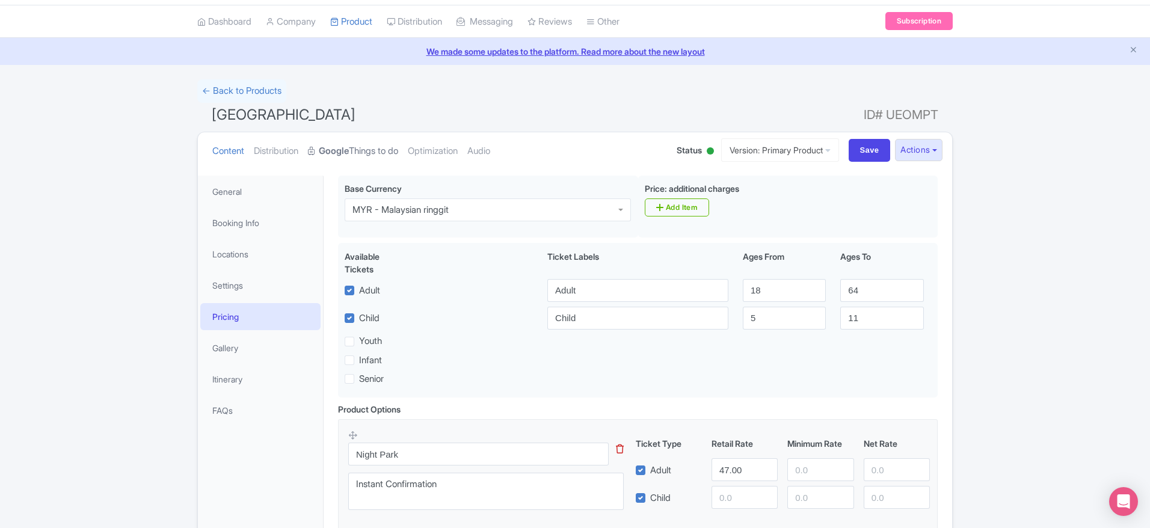
click at [354, 142] on link "Google Things to do" at bounding box center [353, 151] width 90 height 38
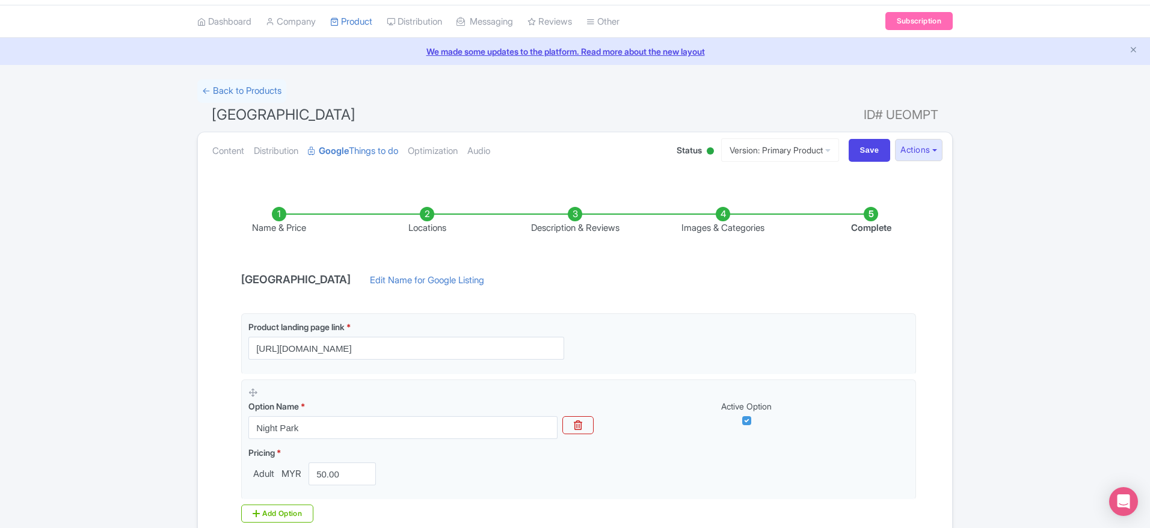
scroll to position [172, 0]
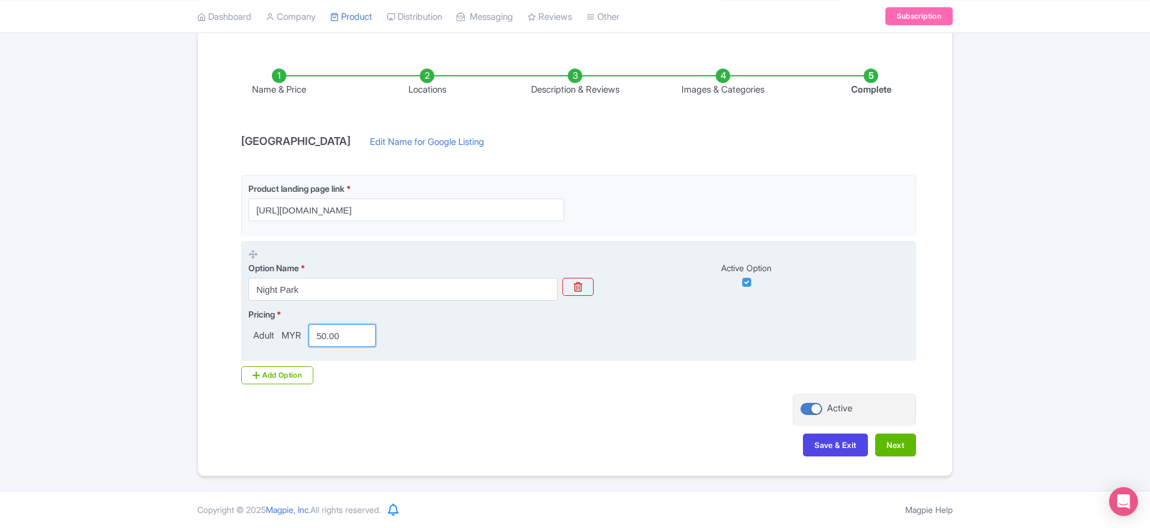
click at [350, 327] on input "50.00" at bounding box center [342, 335] width 67 height 23
paste input "47"
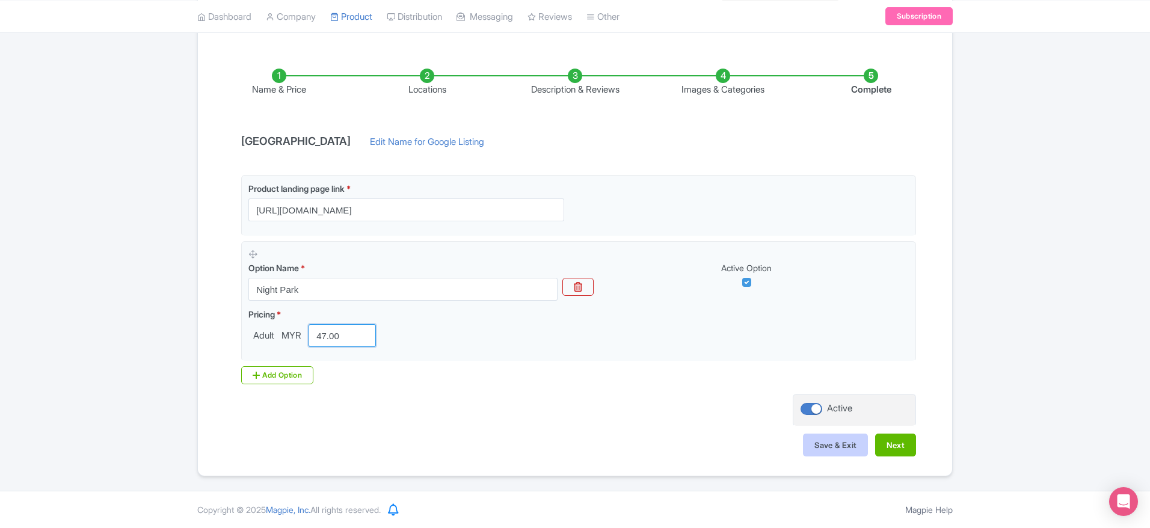
type input "47.00"
click at [819, 437] on button "Save & Exit" at bounding box center [835, 445] width 65 height 23
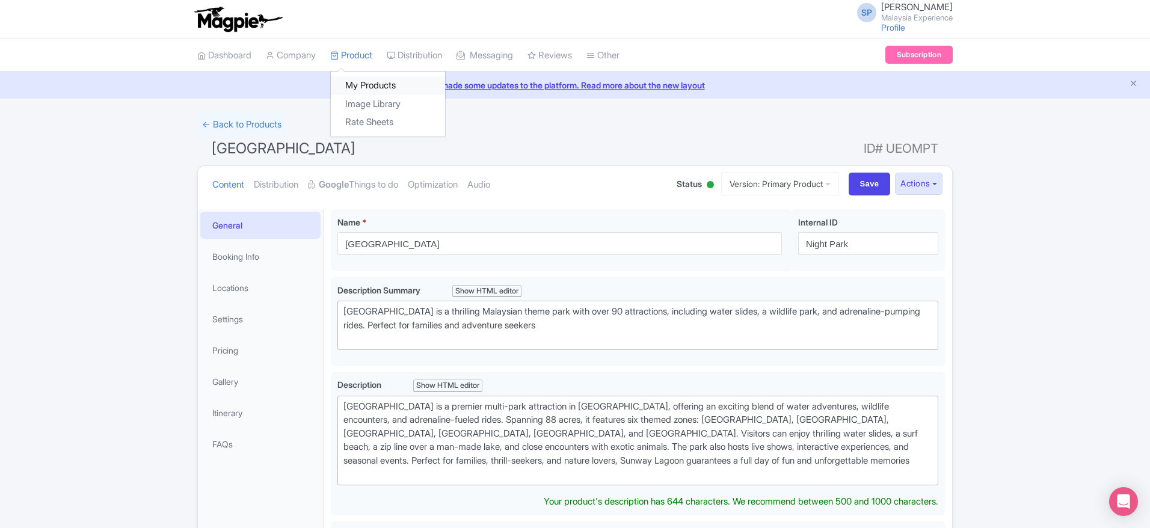
click at [381, 88] on link "My Products" at bounding box center [388, 85] width 114 height 19
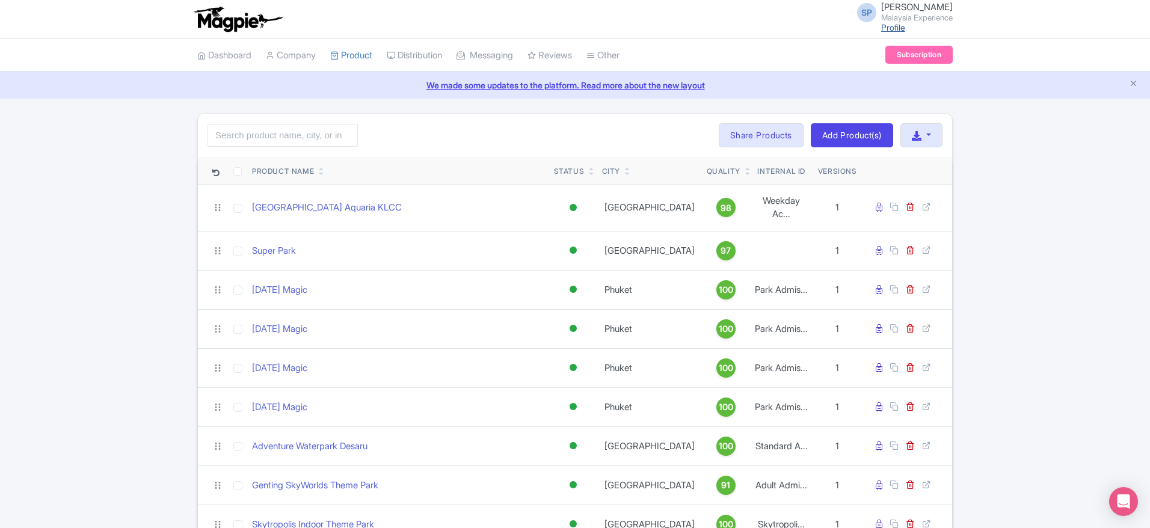
click at [881, 22] on link "Profile" at bounding box center [893, 27] width 24 height 10
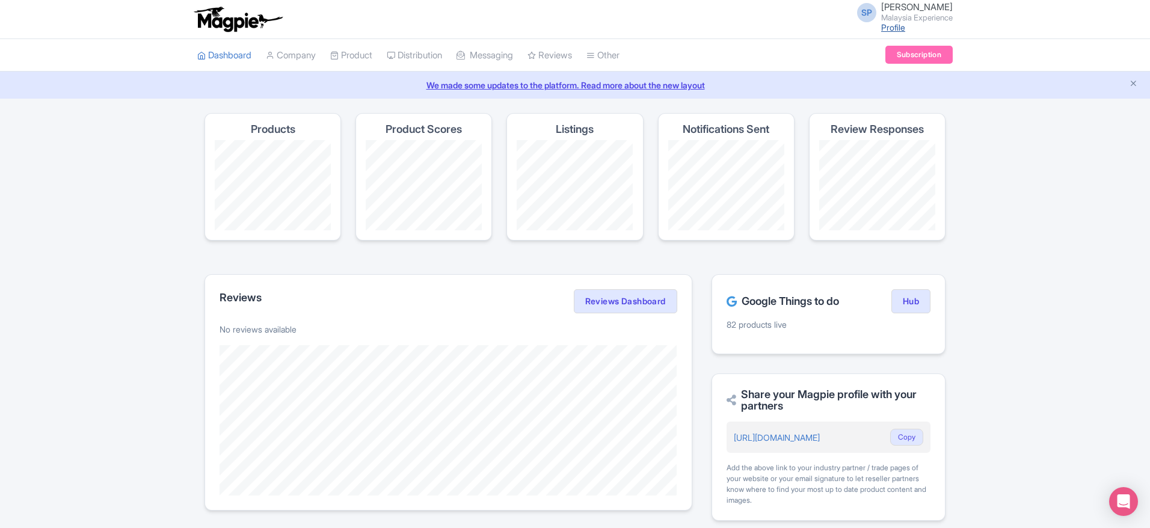
click at [881, 25] on link "Profile" at bounding box center [893, 27] width 24 height 10
click at [881, 8] on span "SOORIA PRAKASH SUNDER" at bounding box center [917, 6] width 72 height 11
click at [882, 87] on link "Sign out" at bounding box center [895, 94] width 114 height 19
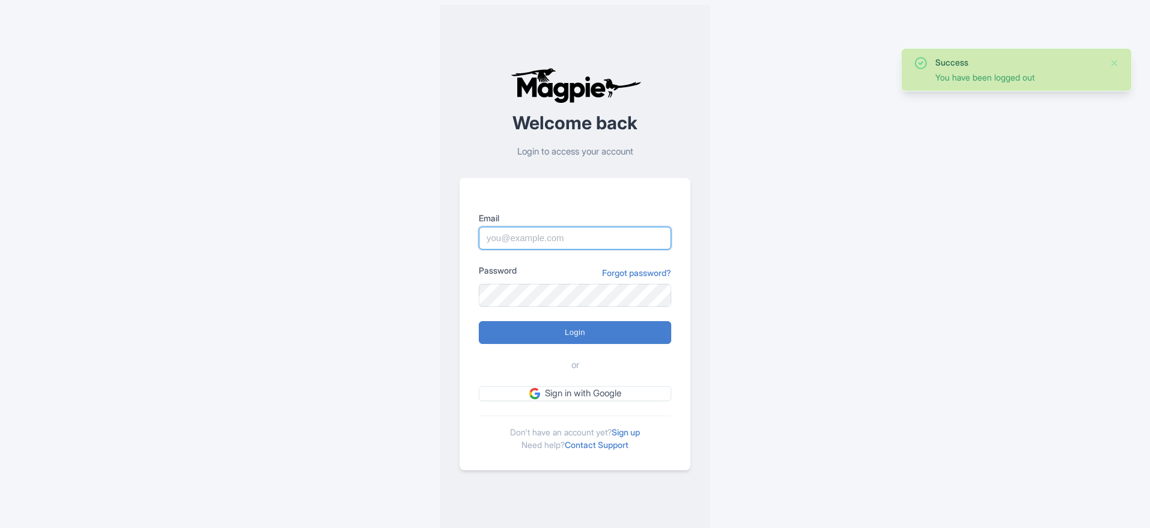
click at [511, 241] on input "Email" at bounding box center [575, 238] width 192 height 23
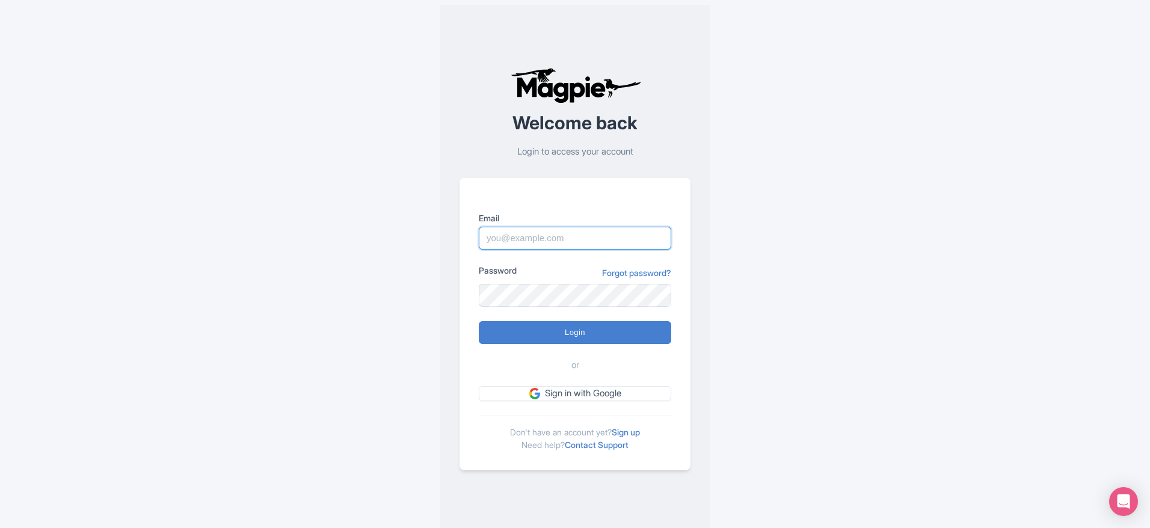
type input "imshanmohamed@gmail.com"
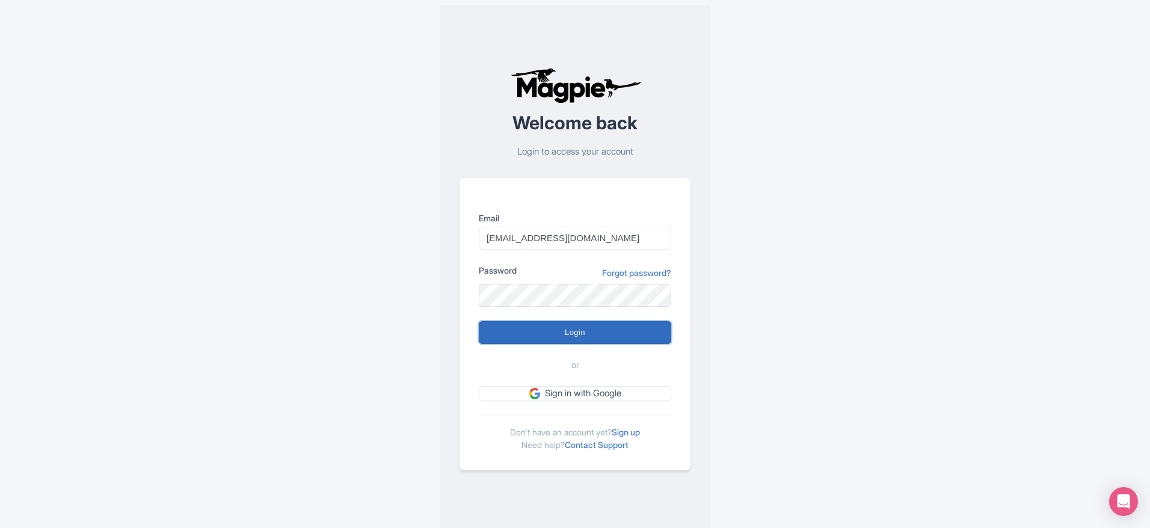
click at [570, 331] on input "Login" at bounding box center [575, 332] width 192 height 23
type input "Logging in..."
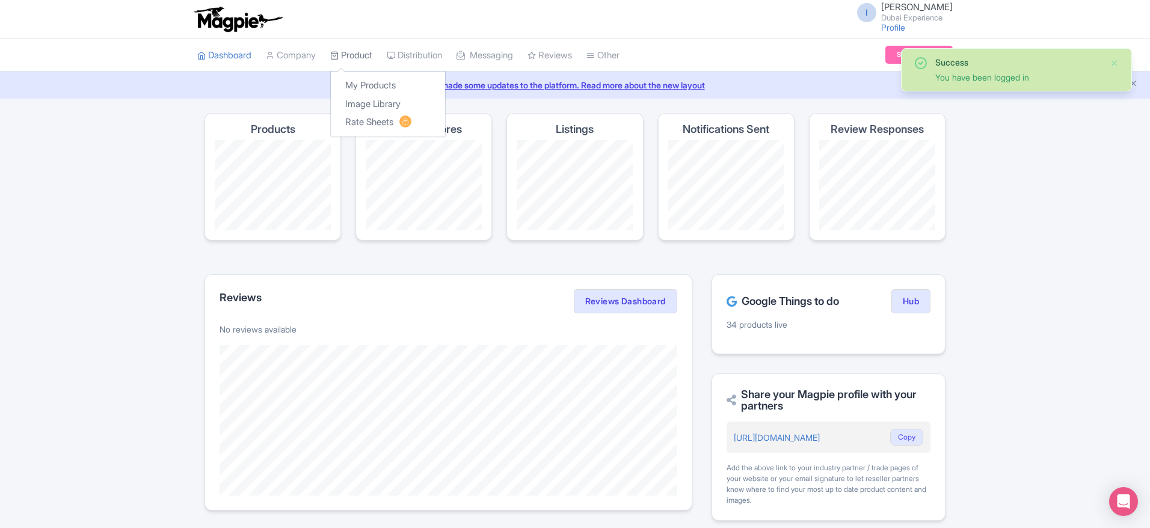
click at [357, 54] on link "Product" at bounding box center [351, 55] width 42 height 33
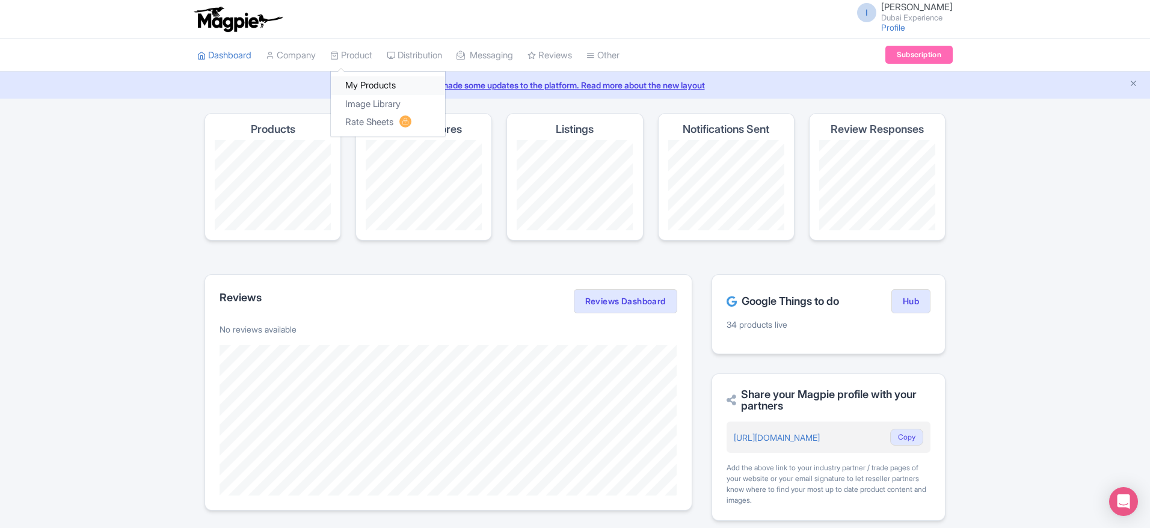
click at [363, 82] on link "My Products" at bounding box center [388, 85] width 114 height 19
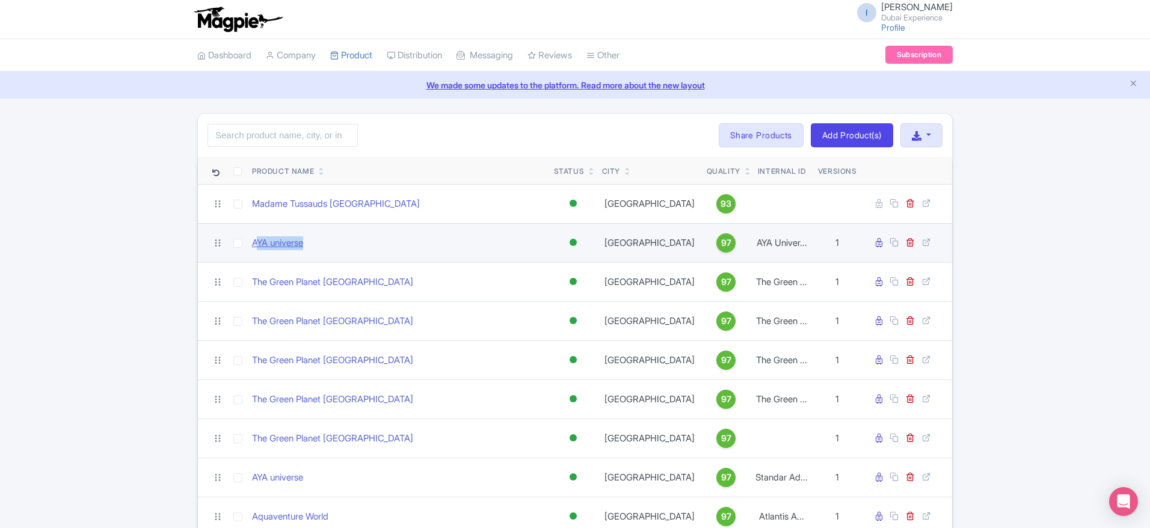
drag, startPoint x: 319, startPoint y: 233, endPoint x: 255, endPoint y: 241, distance: 64.8
click at [255, 241] on td "AYA universe" at bounding box center [398, 242] width 302 height 39
copy link "YA universe"
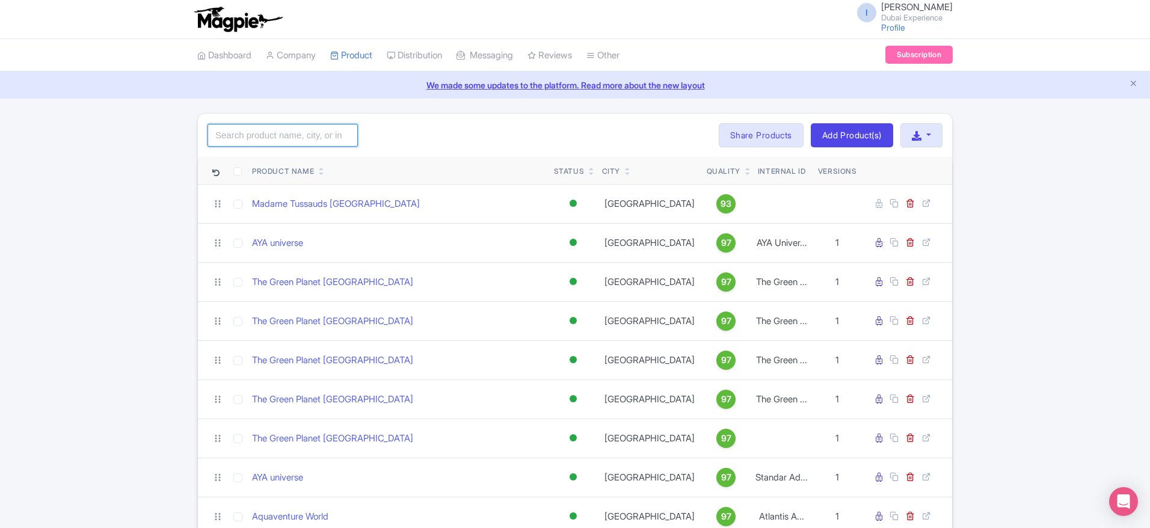
click at [282, 138] on input "search" at bounding box center [283, 135] width 150 height 23
paste input "YA universe"
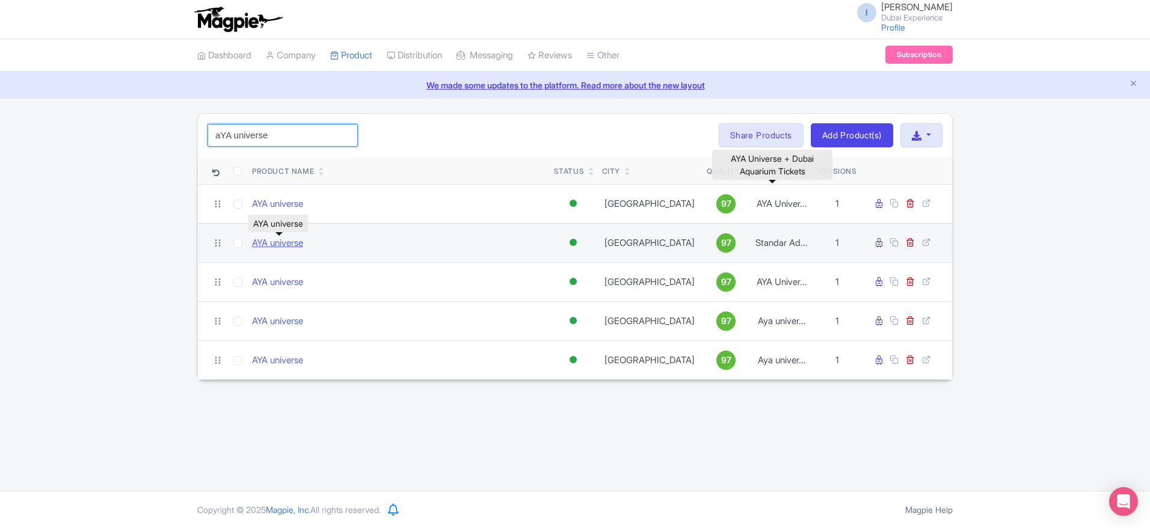
type input "aYA universe"
click at [281, 238] on link "AYA universe" at bounding box center [277, 243] width 51 height 14
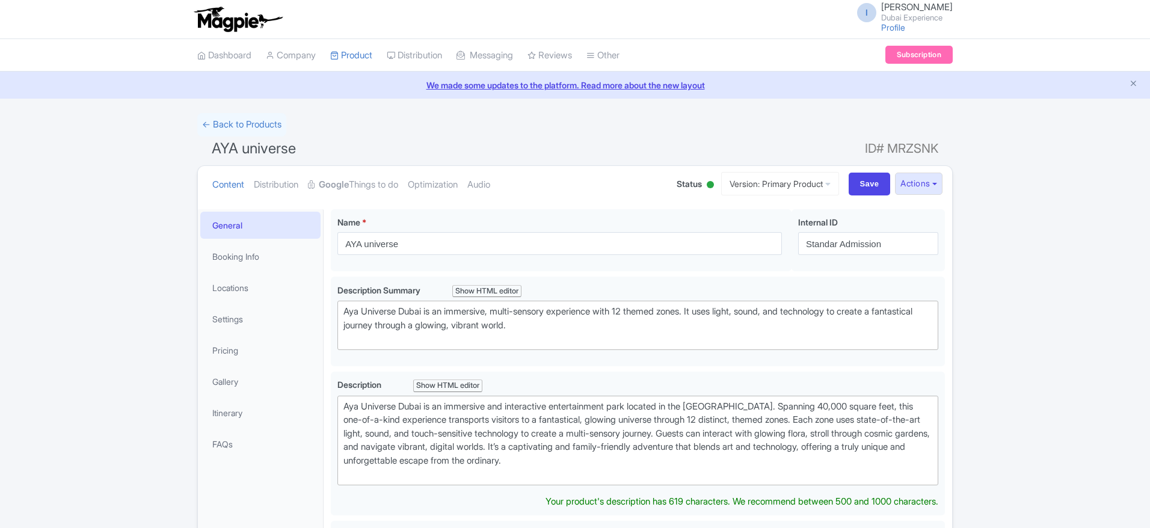
scroll to position [488, 0]
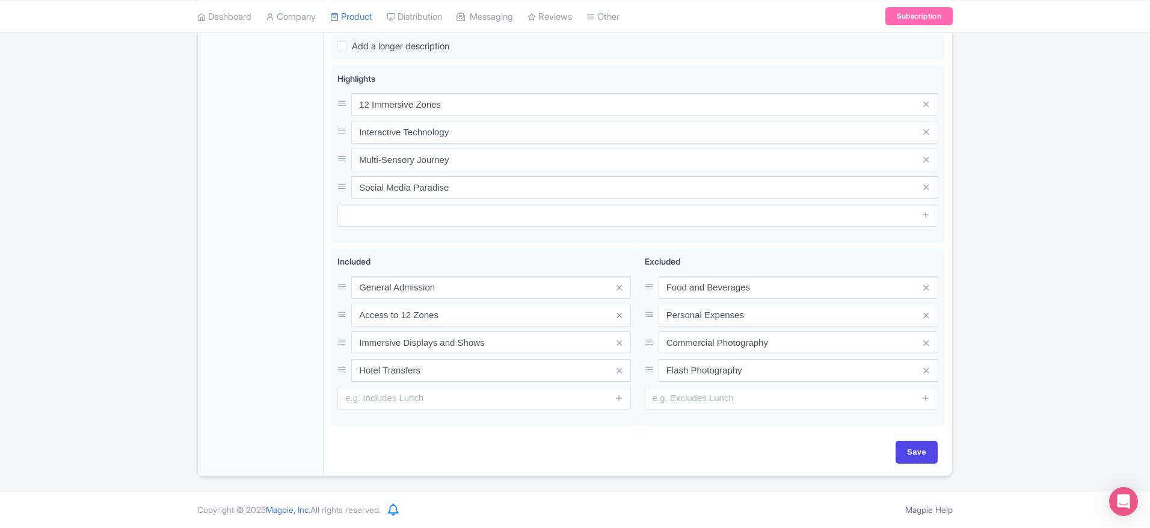
drag, startPoint x: 1144, startPoint y: 395, endPoint x: 1154, endPoint y: 171, distance: 224.6
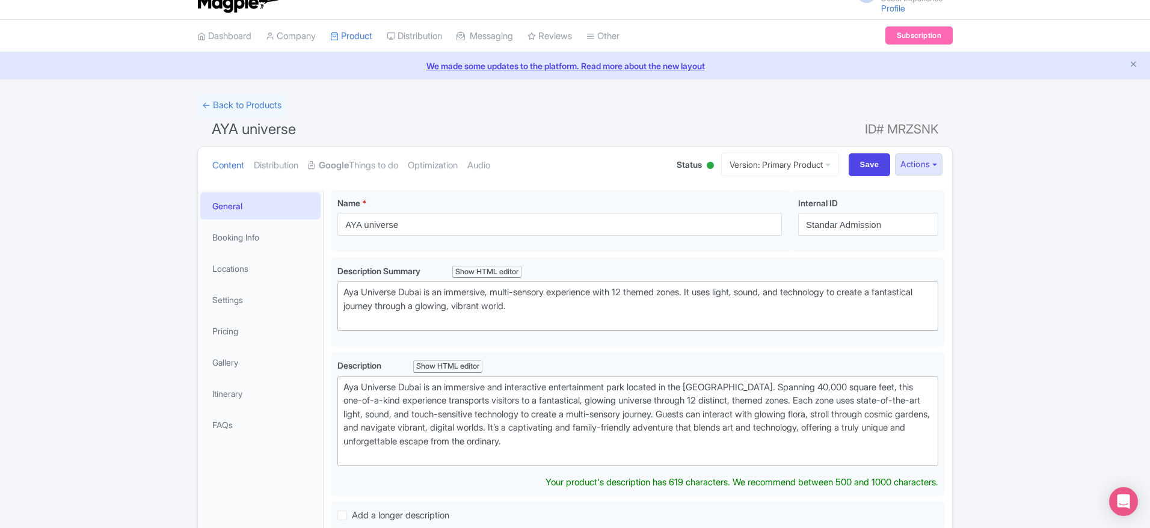
scroll to position [0, 0]
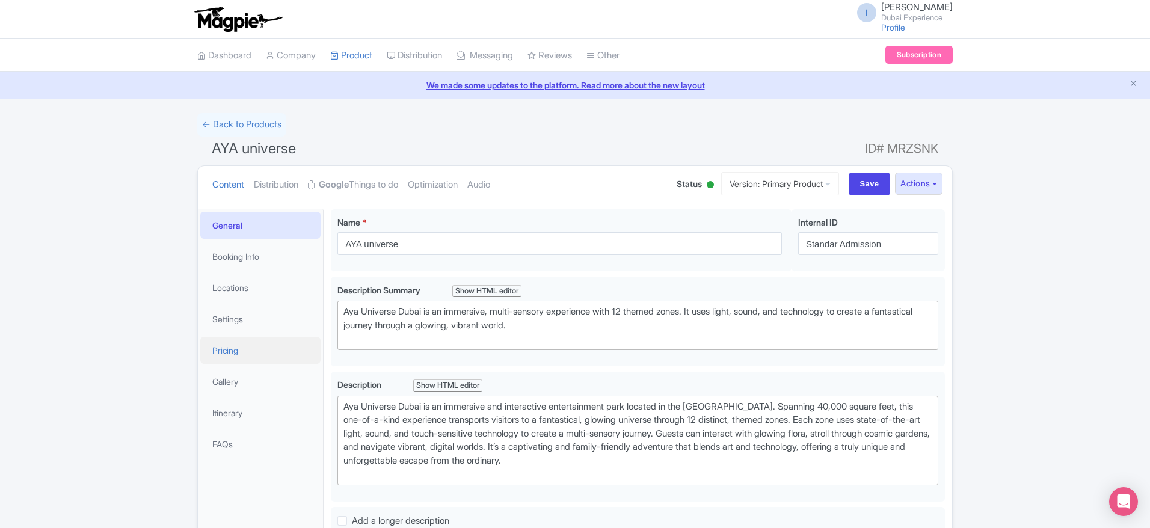
click at [235, 348] on link "Pricing" at bounding box center [260, 350] width 120 height 27
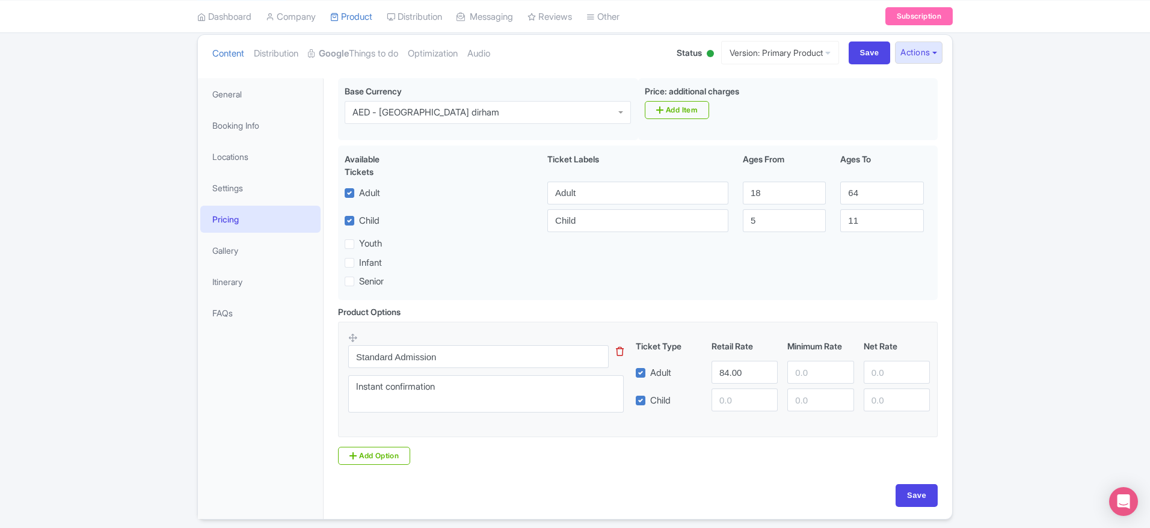
scroll to position [140, 0]
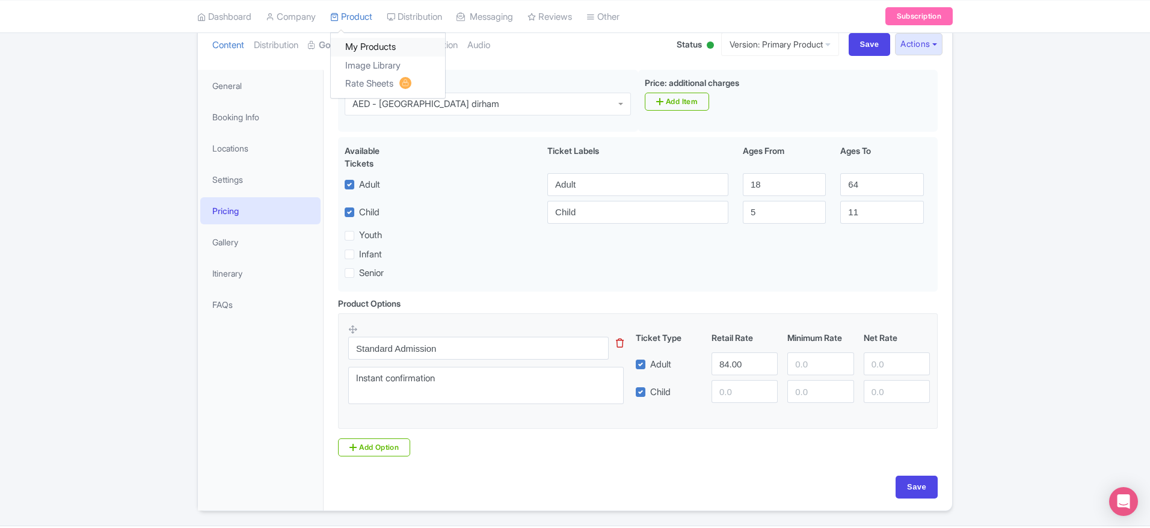
click at [370, 45] on link "My Products" at bounding box center [388, 47] width 114 height 19
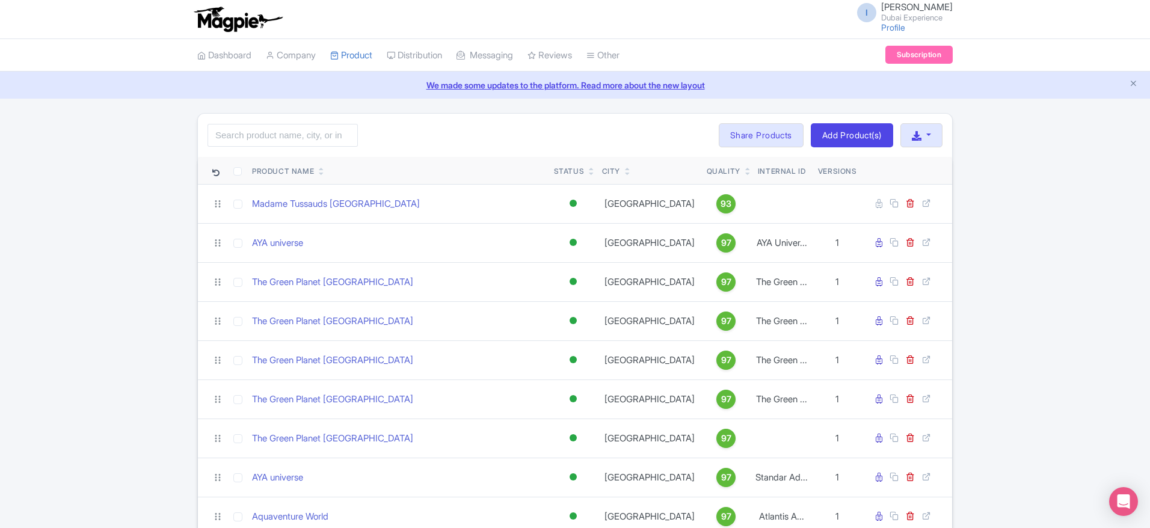
click at [321, 170] on icon at bounding box center [321, 173] width 5 height 7
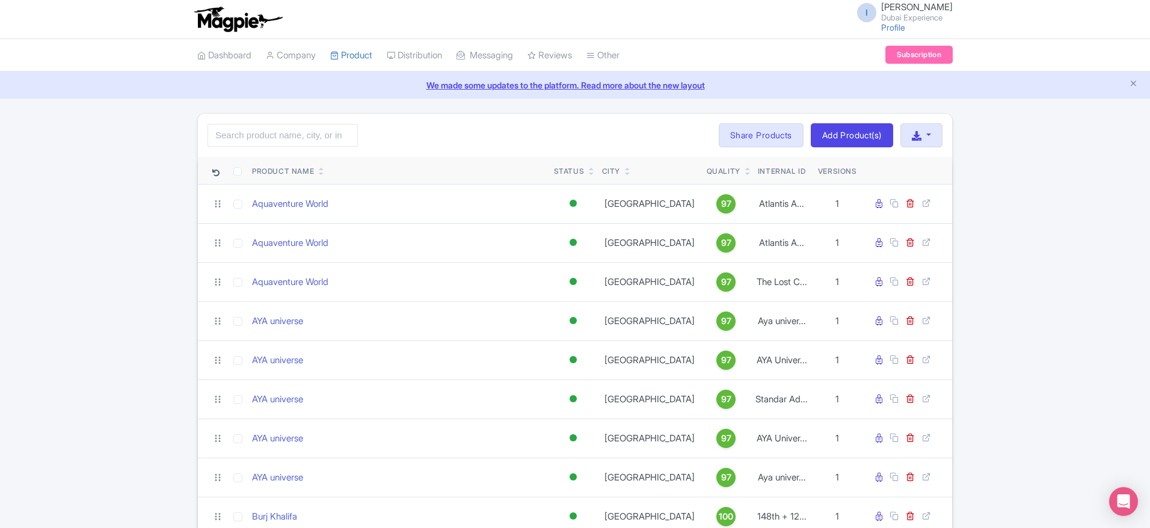
scroll to position [118, 0]
